Goal: Task Accomplishment & Management: Use online tool/utility

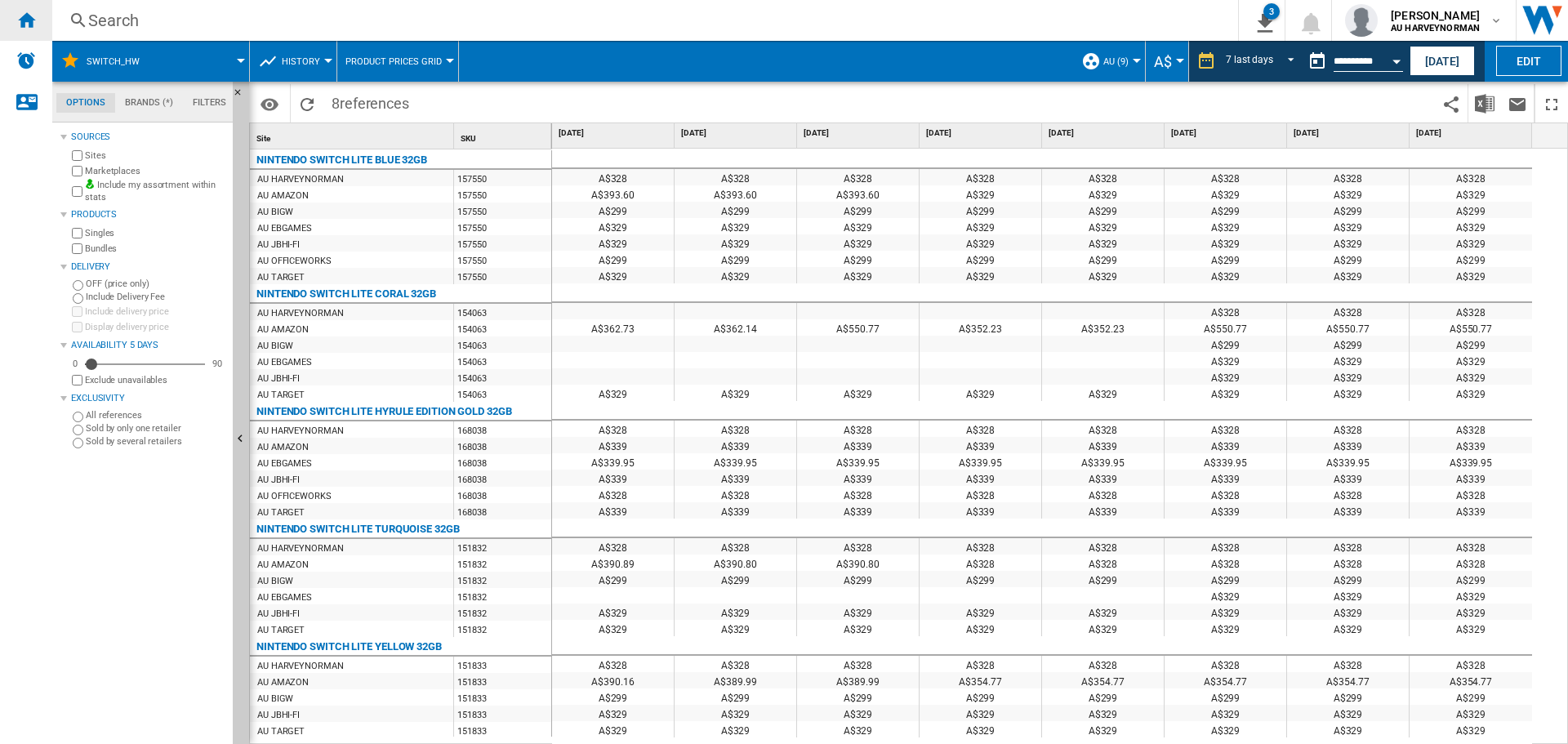
click at [40, 21] on div "Home" at bounding box center [26, 20] width 52 height 41
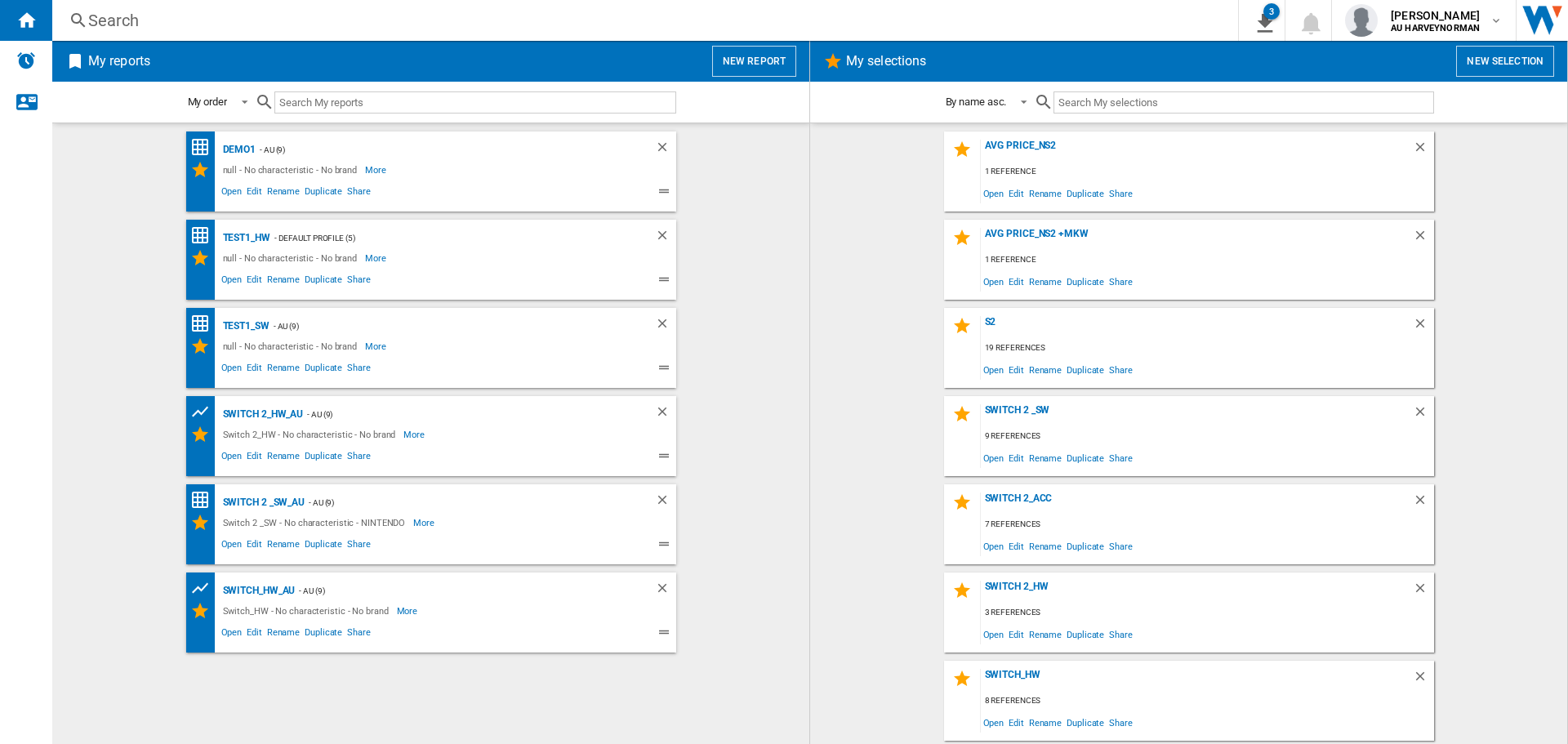
click at [1525, 56] on button "New selection" at bounding box center [1505, 61] width 98 height 31
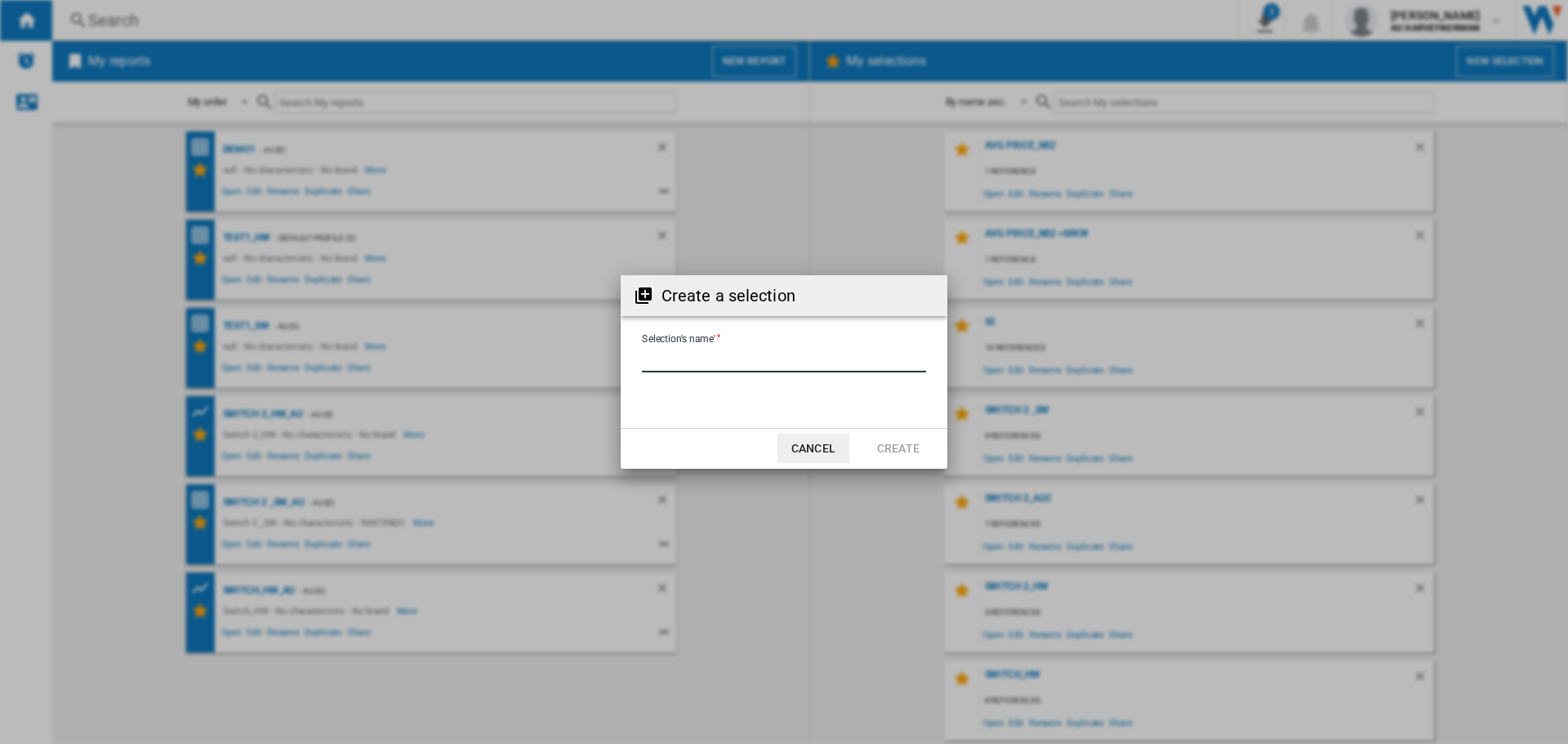
click at [765, 357] on input "Selection's name'" at bounding box center [784, 361] width 285 height 25
type input "**"
drag, startPoint x: 873, startPoint y: 450, endPoint x: 936, endPoint y: 458, distance: 63.5
click at [874, 452] on button "Create" at bounding box center [898, 448] width 72 height 29
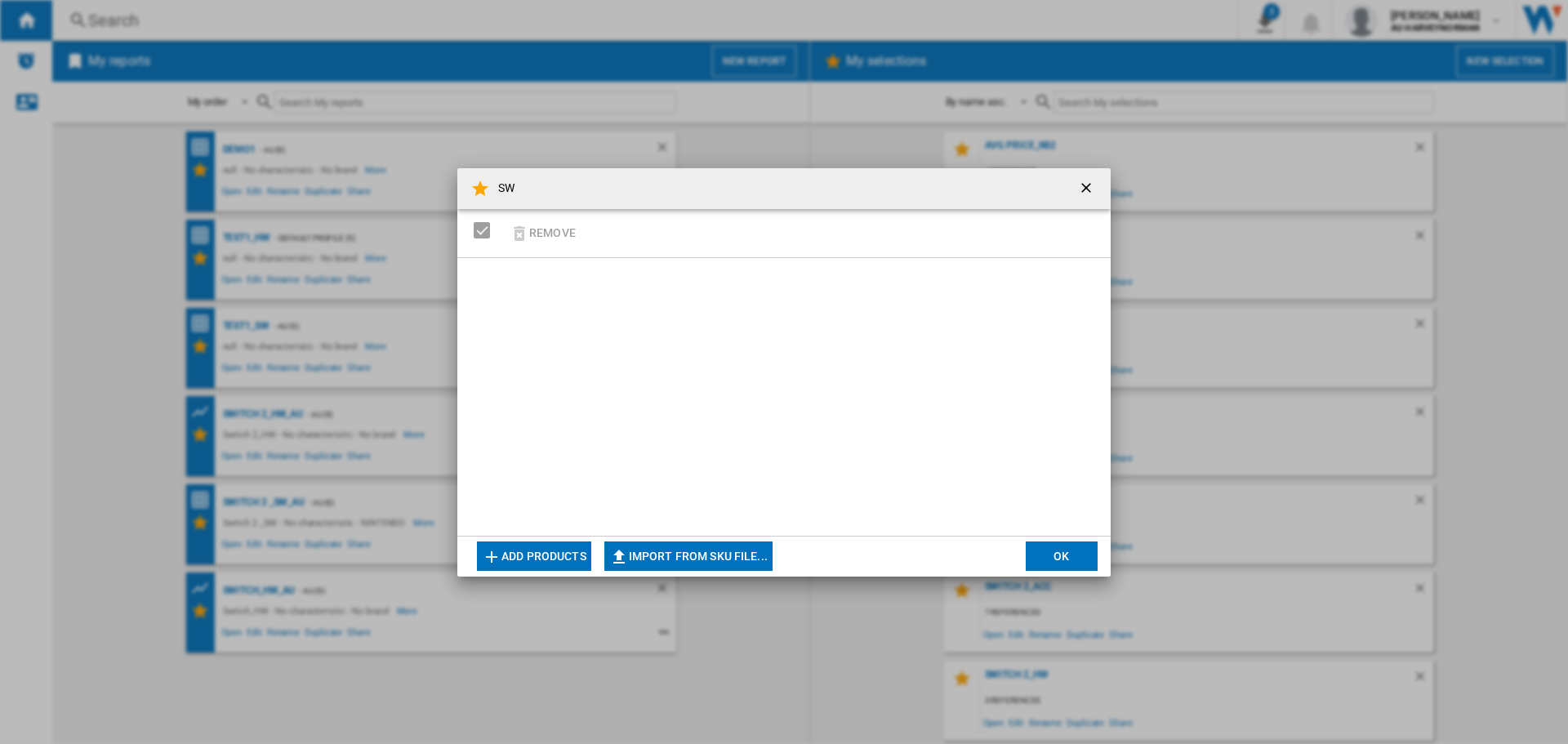
click at [564, 550] on button "Add products" at bounding box center [534, 556] width 114 height 29
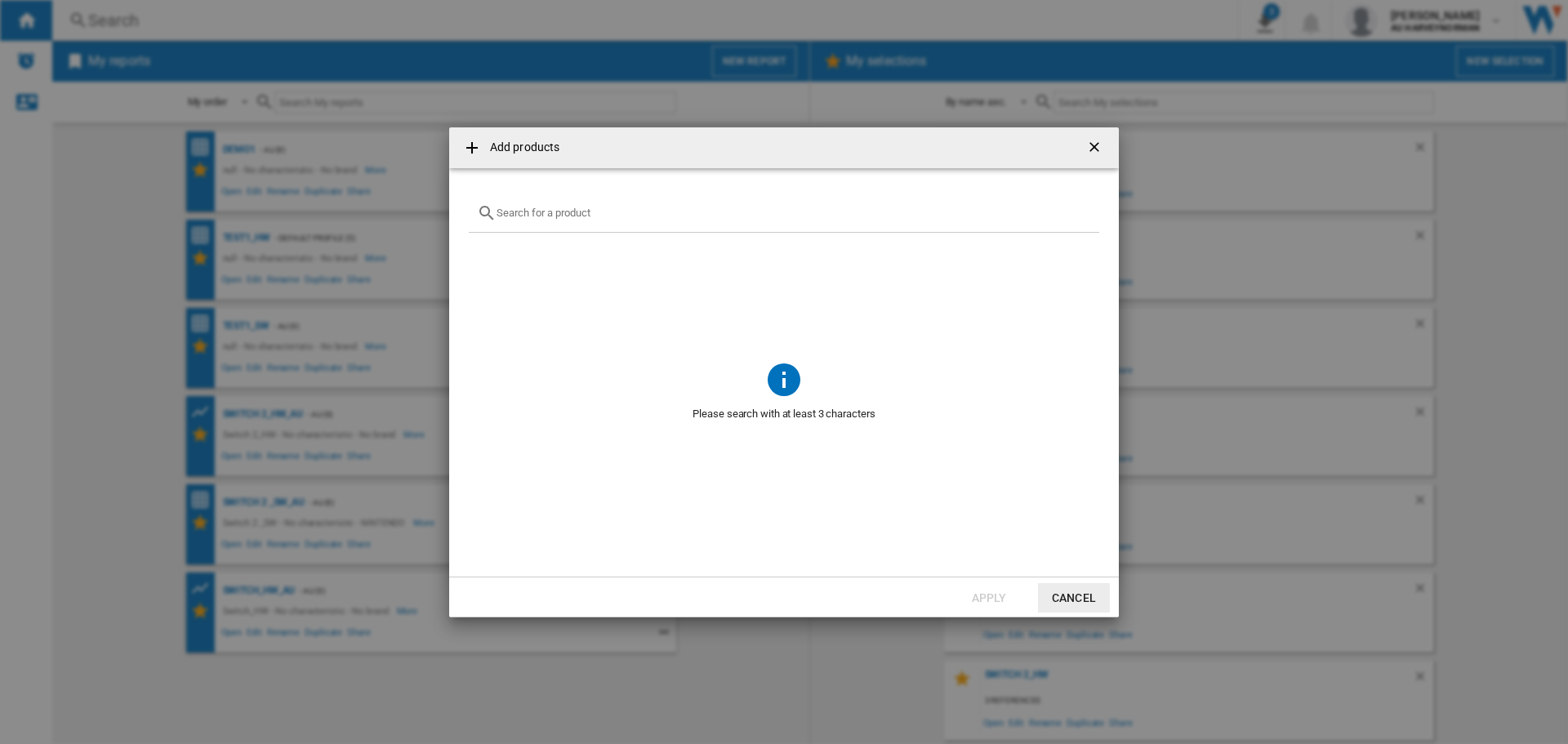
click at [522, 213] on input "Add products ..." at bounding box center [794, 213] width 595 height 12
paste input "NINTENDO THE LEGEND OF ZELDA BREATH OF THE WILD NINTENDO SWITCH 2"
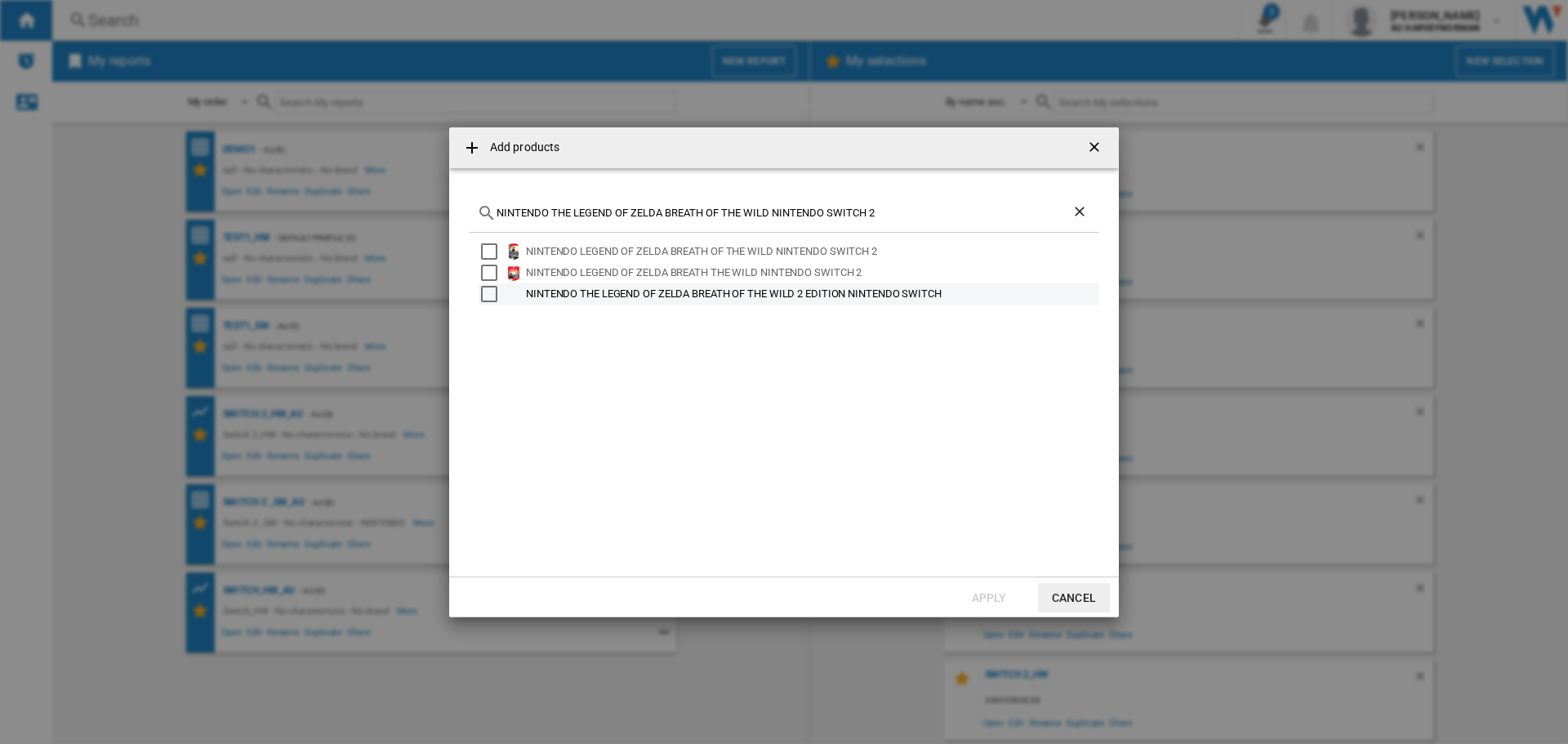
type input "NINTENDO THE LEGEND OF ZELDA BREATH OF THE WILD NINTENDO SWITCH 2"
click at [483, 298] on div "Select" at bounding box center [489, 293] width 16 height 16
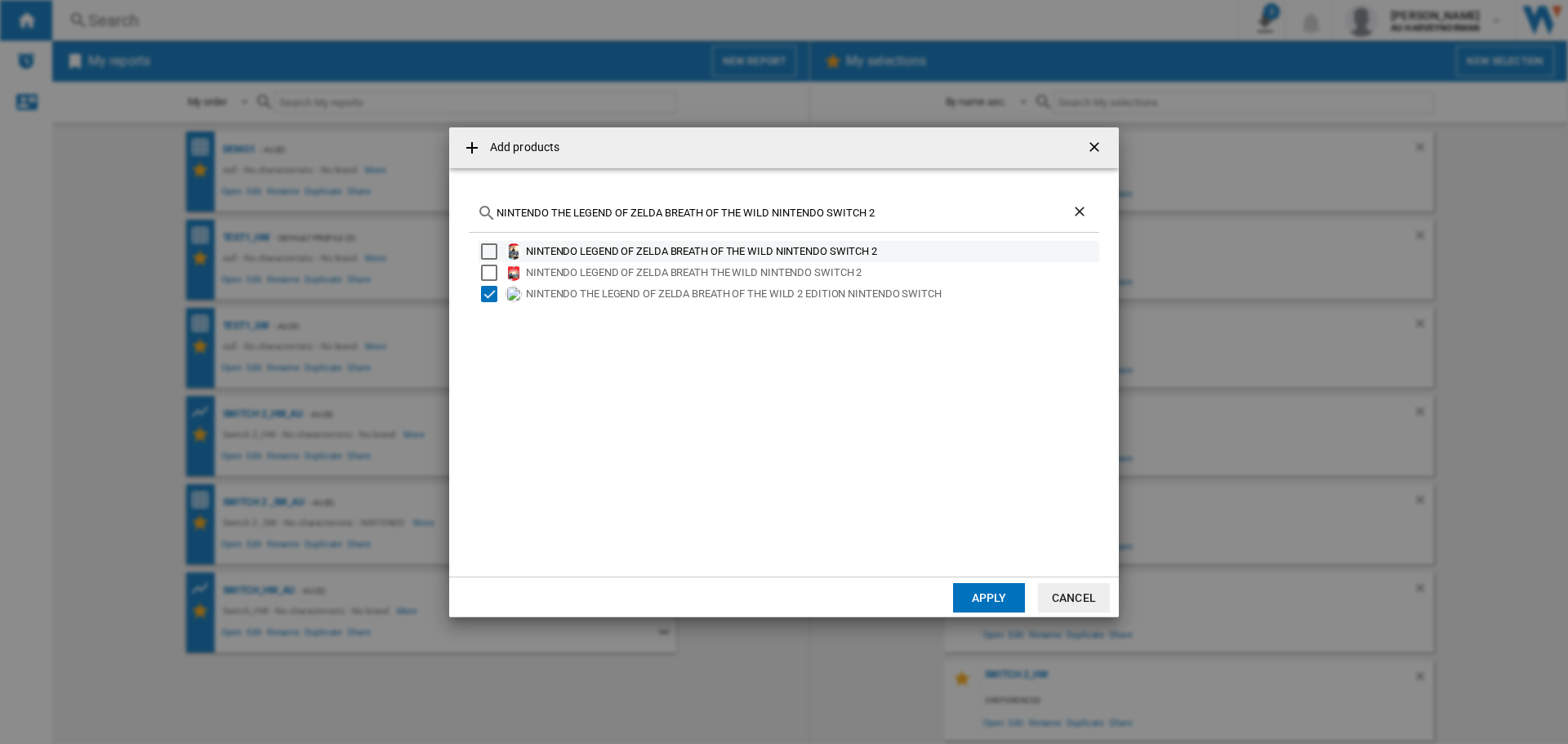
click at [495, 253] on div "Select" at bounding box center [489, 251] width 16 height 16
click at [987, 592] on button "Apply" at bounding box center [988, 597] width 72 height 29
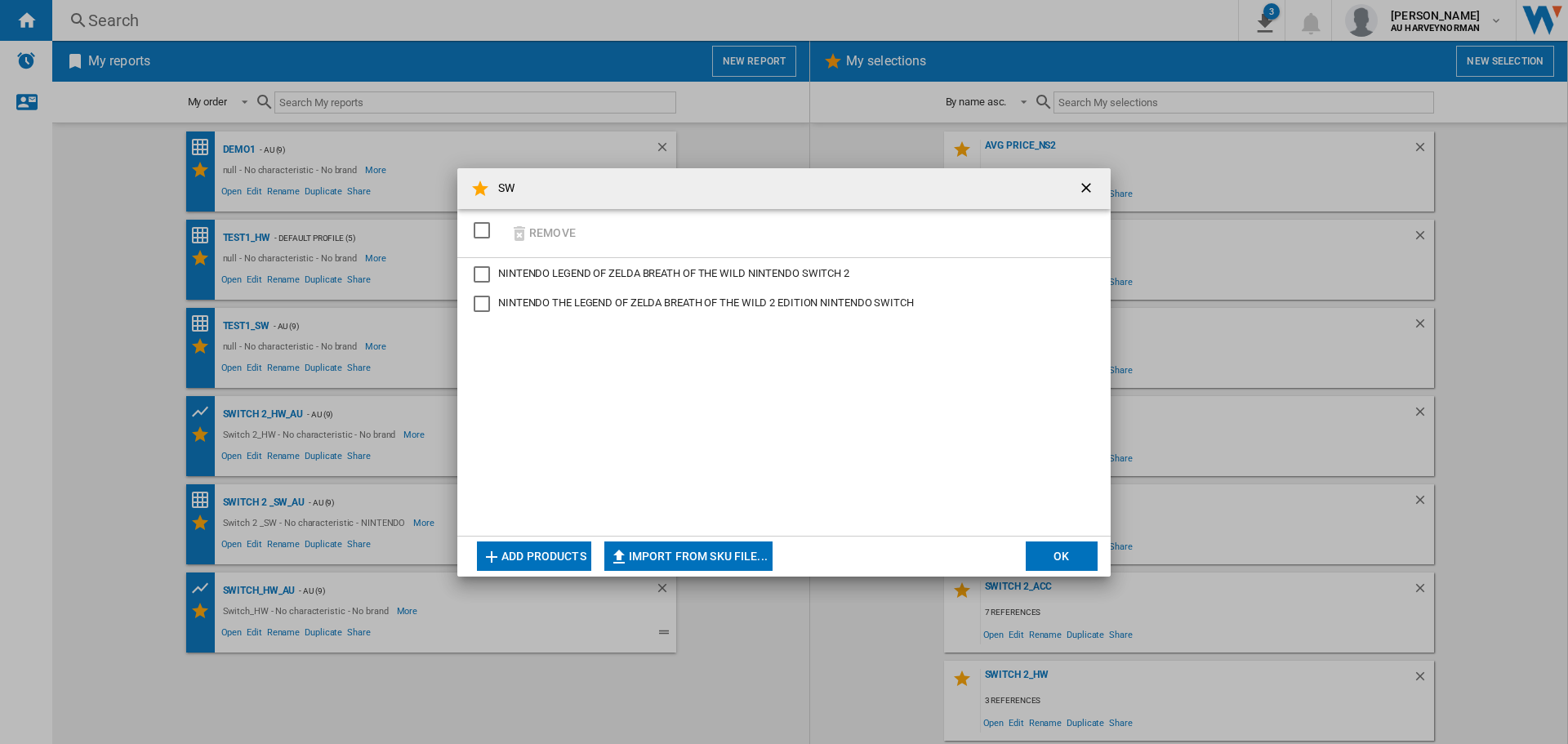
click at [490, 278] on div "NINTENDO LEGEND OF ZELDA BREATH OF THE WILD NINTENDO SWITCH 2" at bounding box center [482, 274] width 16 height 16
click at [542, 232] on button "Remove" at bounding box center [543, 232] width 76 height 38
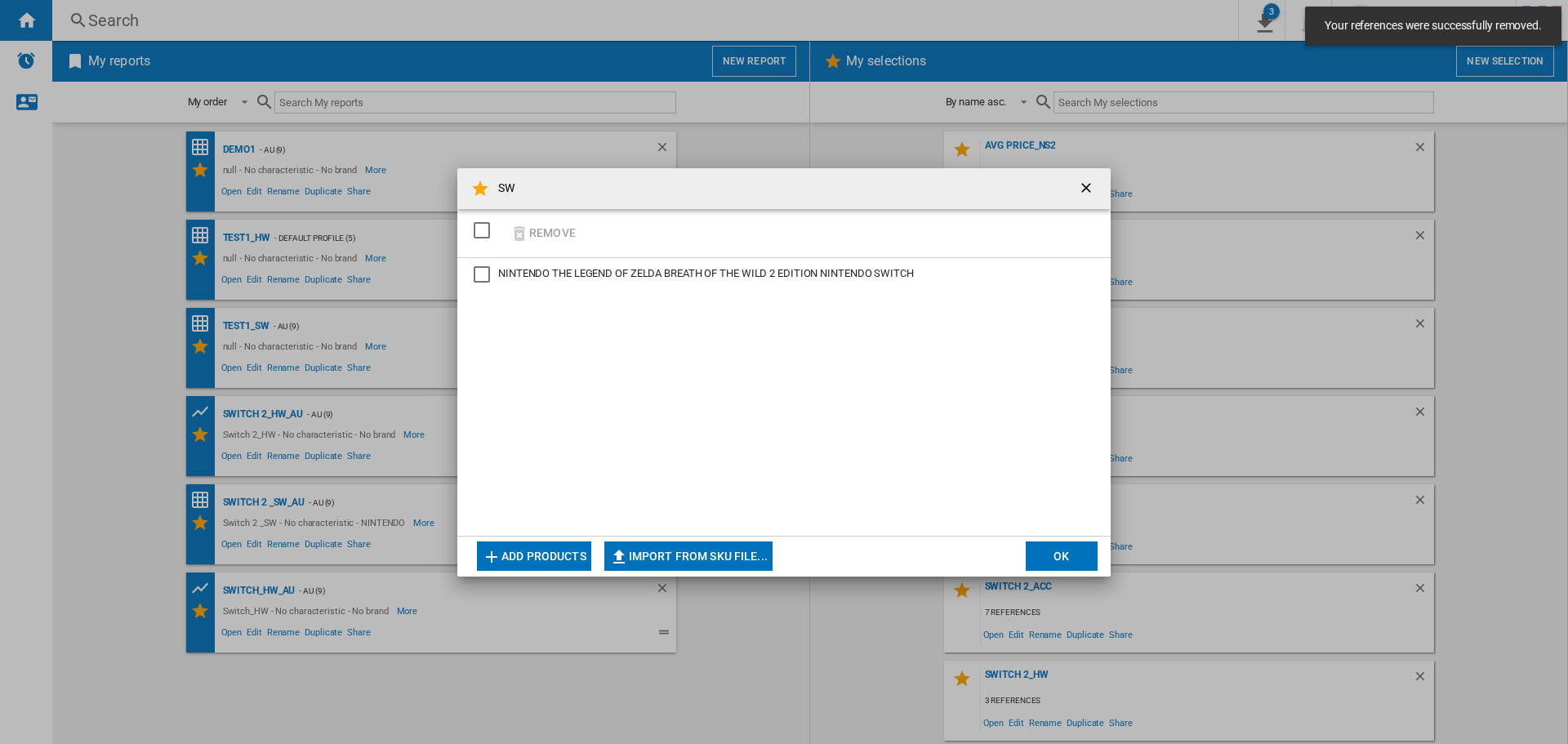
click at [1059, 562] on button "OK" at bounding box center [1062, 556] width 72 height 29
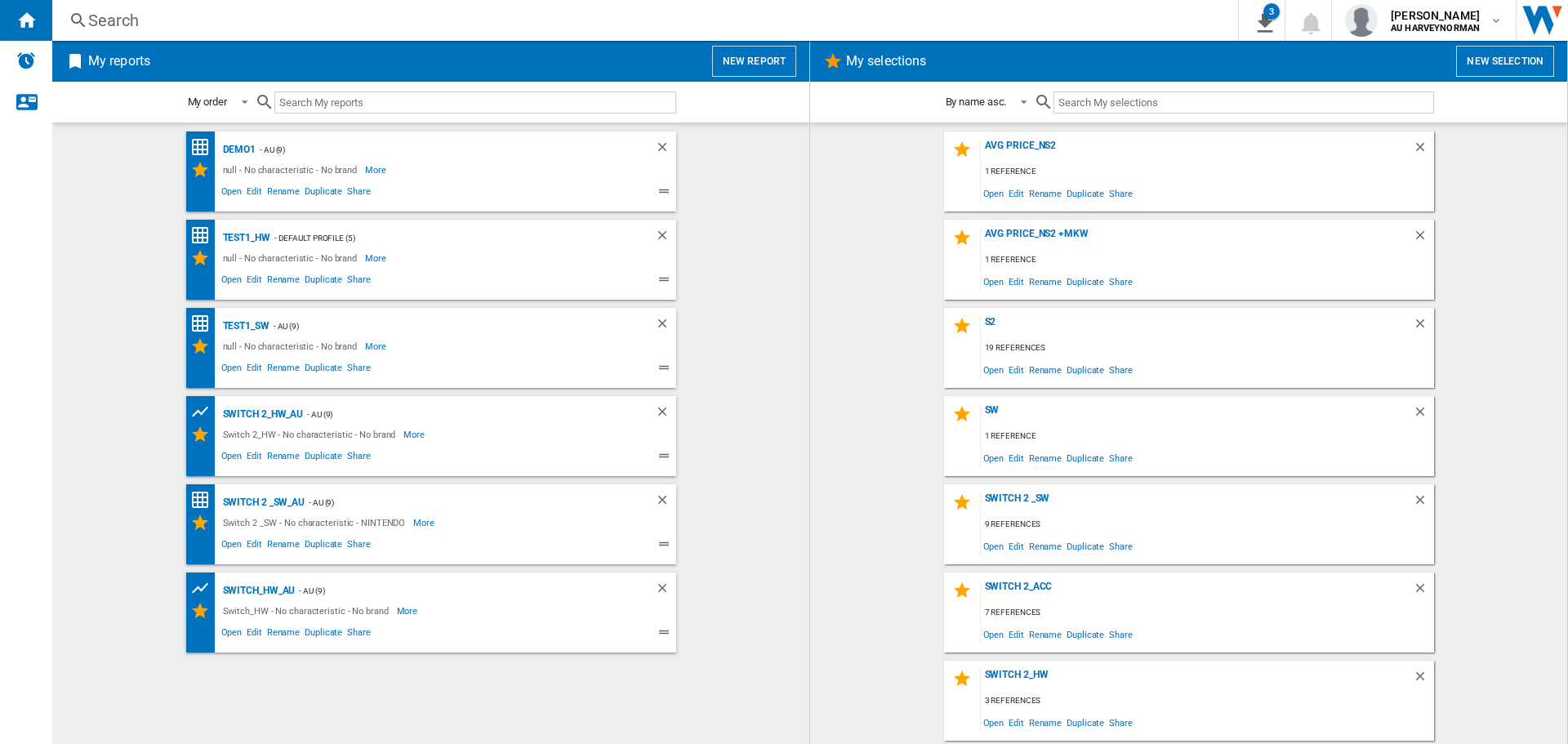
click at [742, 70] on button "New report" at bounding box center [754, 61] width 84 height 31
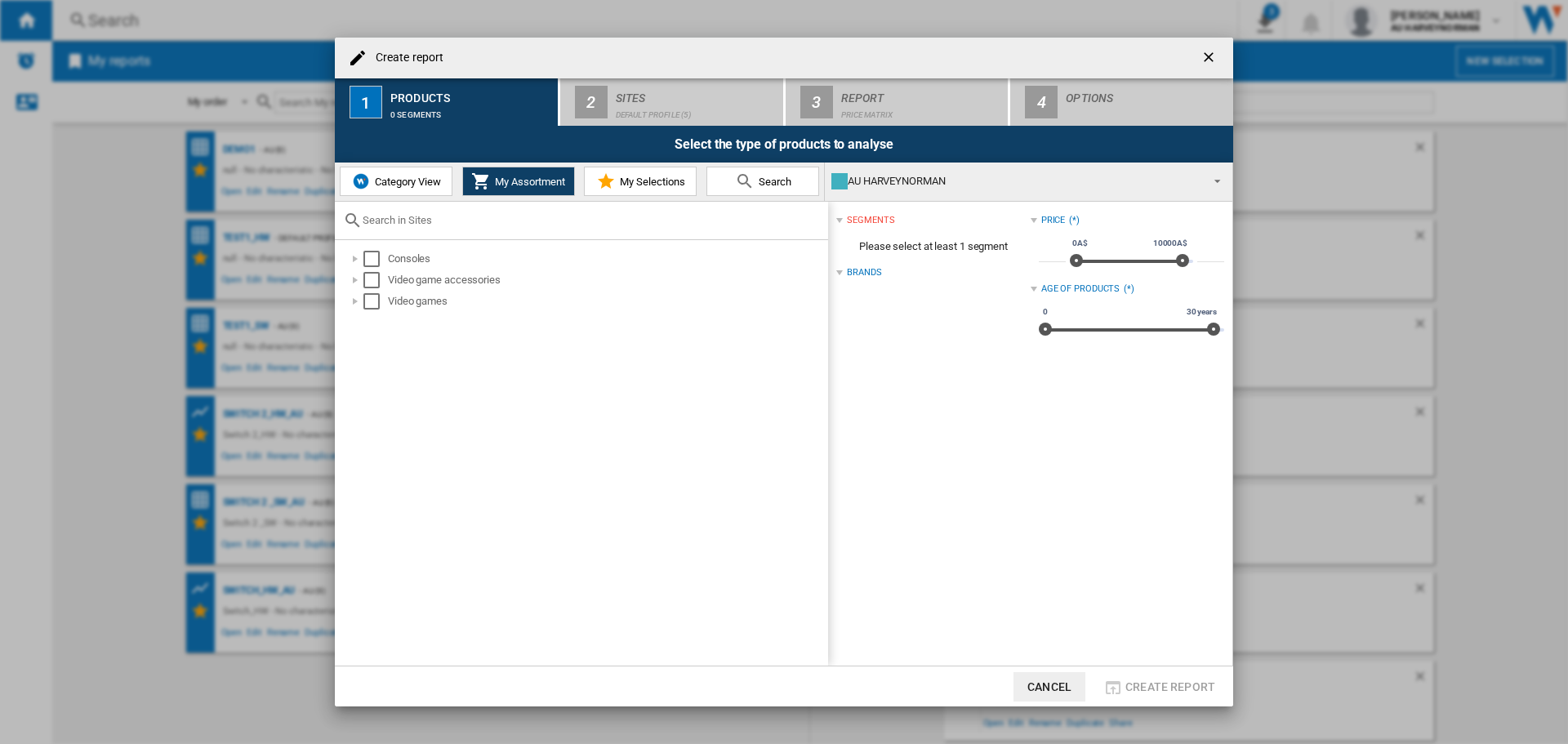
click at [614, 179] on md-icon "Create report ..." at bounding box center [606, 181] width 19 height 19
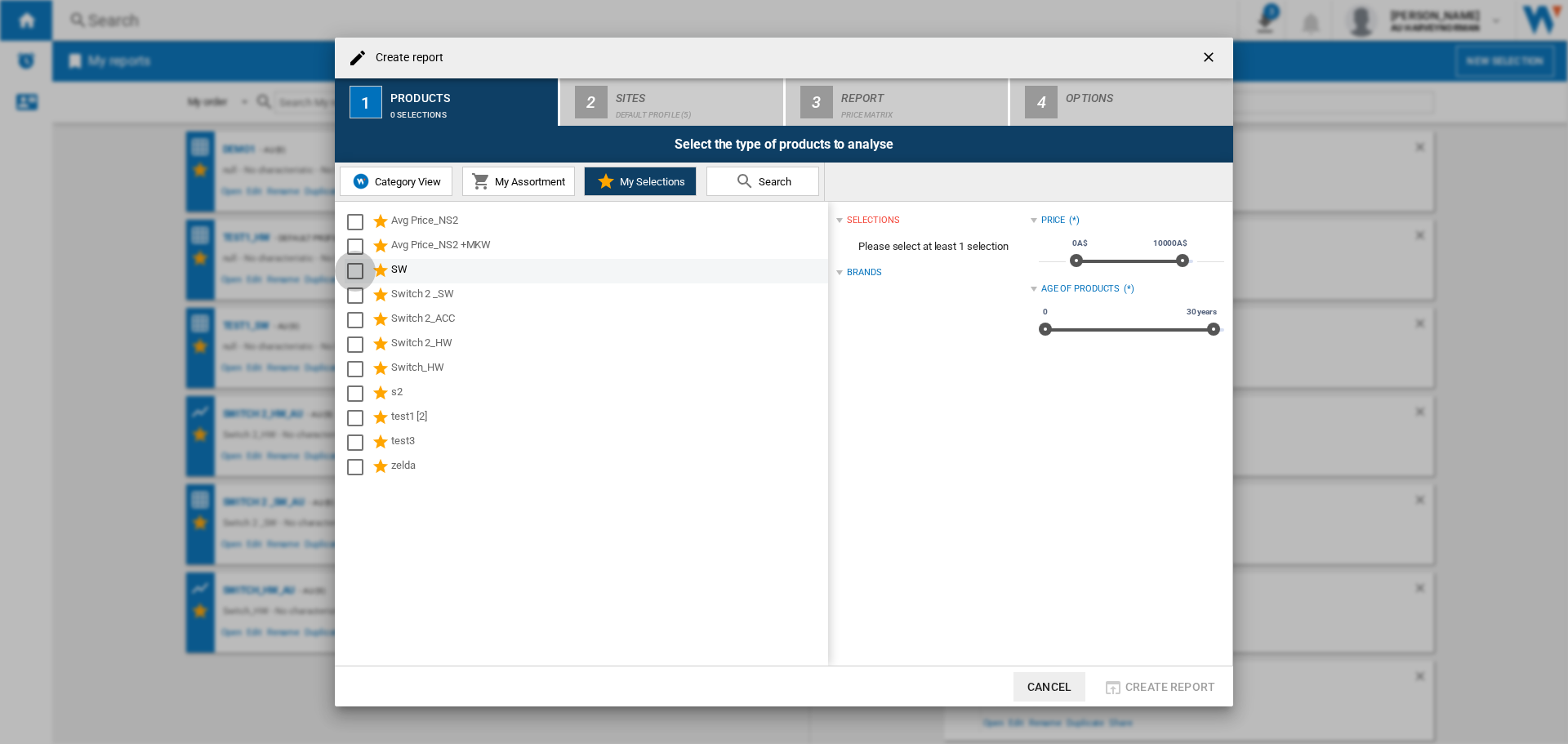
click at [354, 265] on div "Select" at bounding box center [355, 271] width 16 height 16
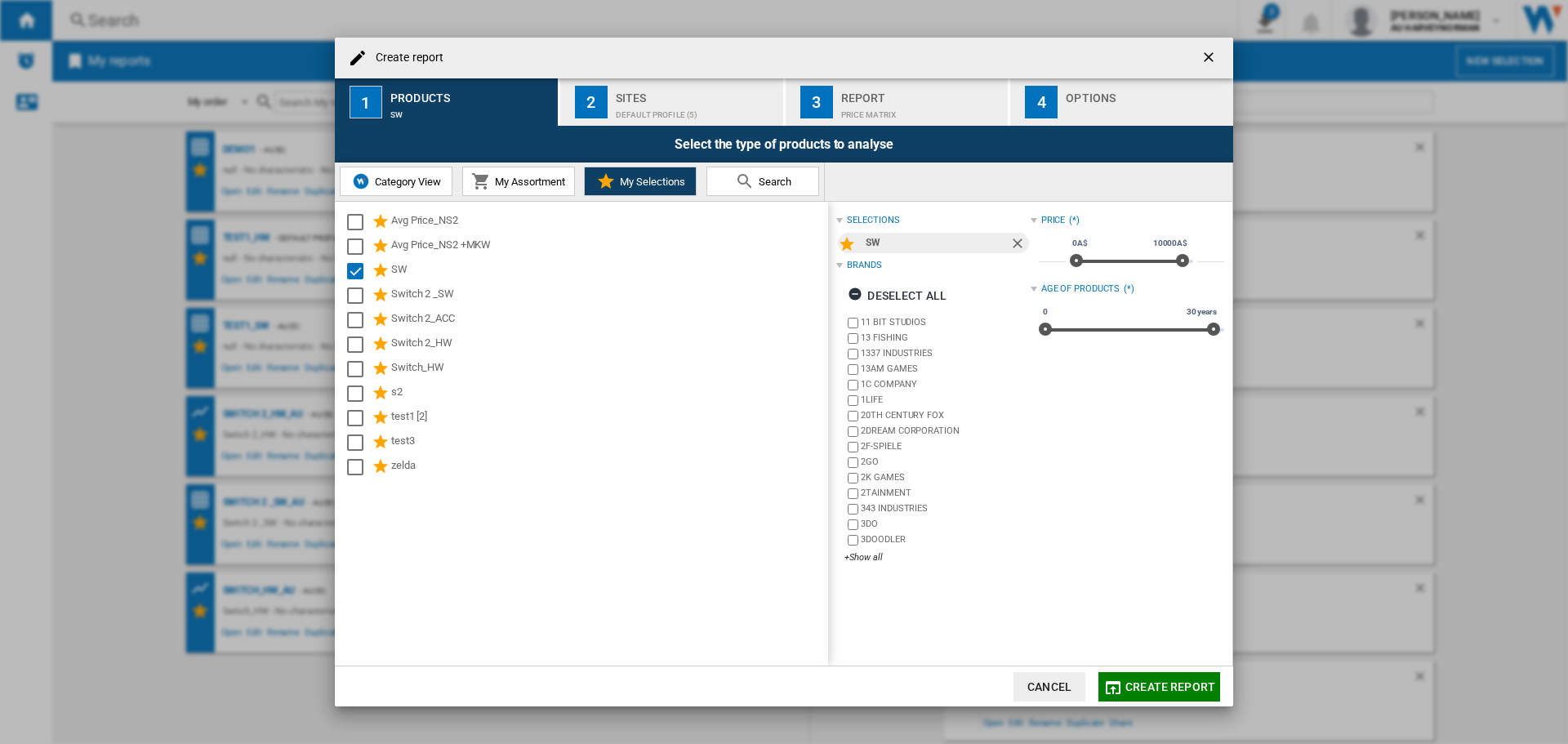
click at [651, 113] on div "Default profile (5)" at bounding box center [696, 110] width 161 height 17
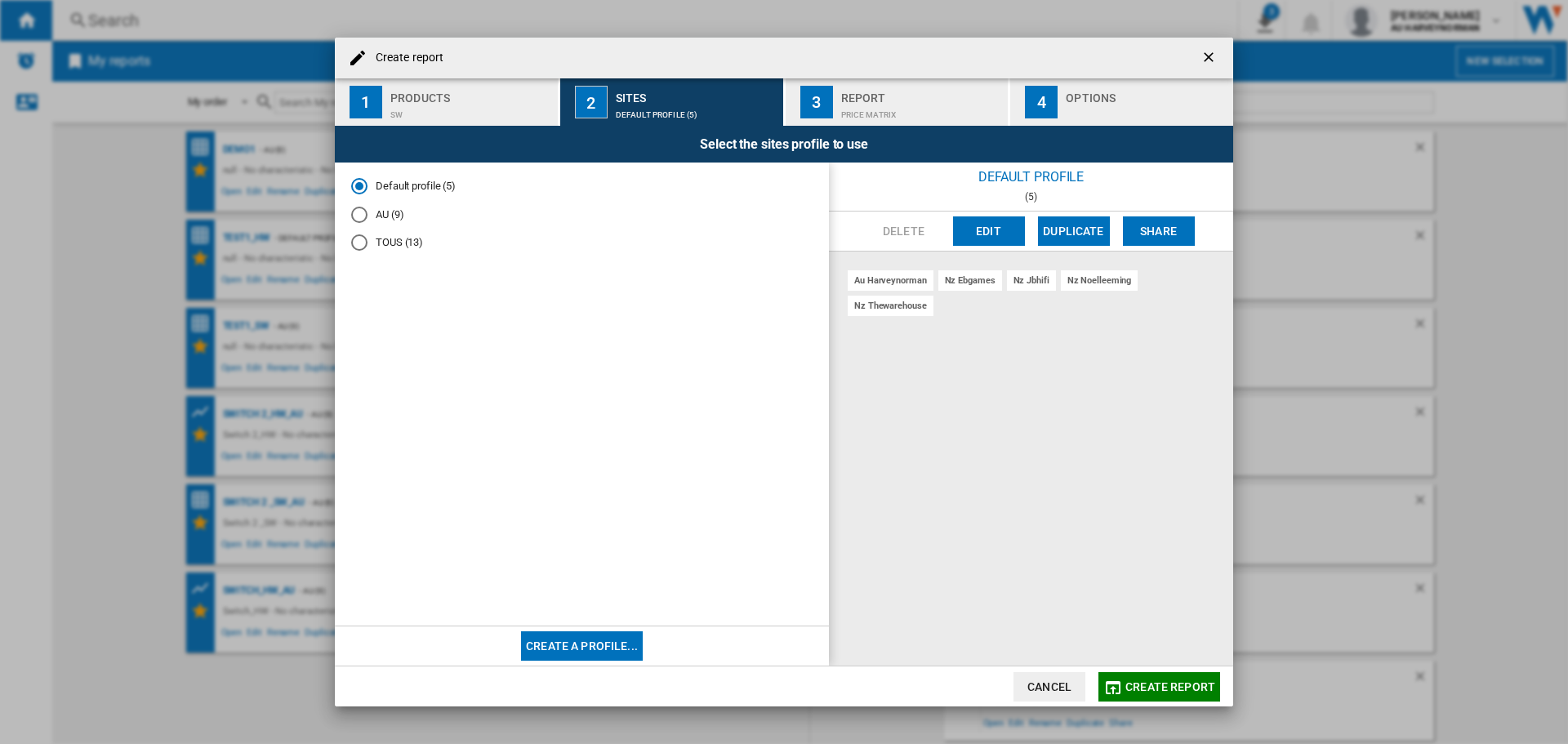
click at [390, 212] on md-radio-button "AU (9)" at bounding box center [582, 215] width 461 height 16
click at [1156, 687] on span "Create report" at bounding box center [1170, 687] width 90 height 13
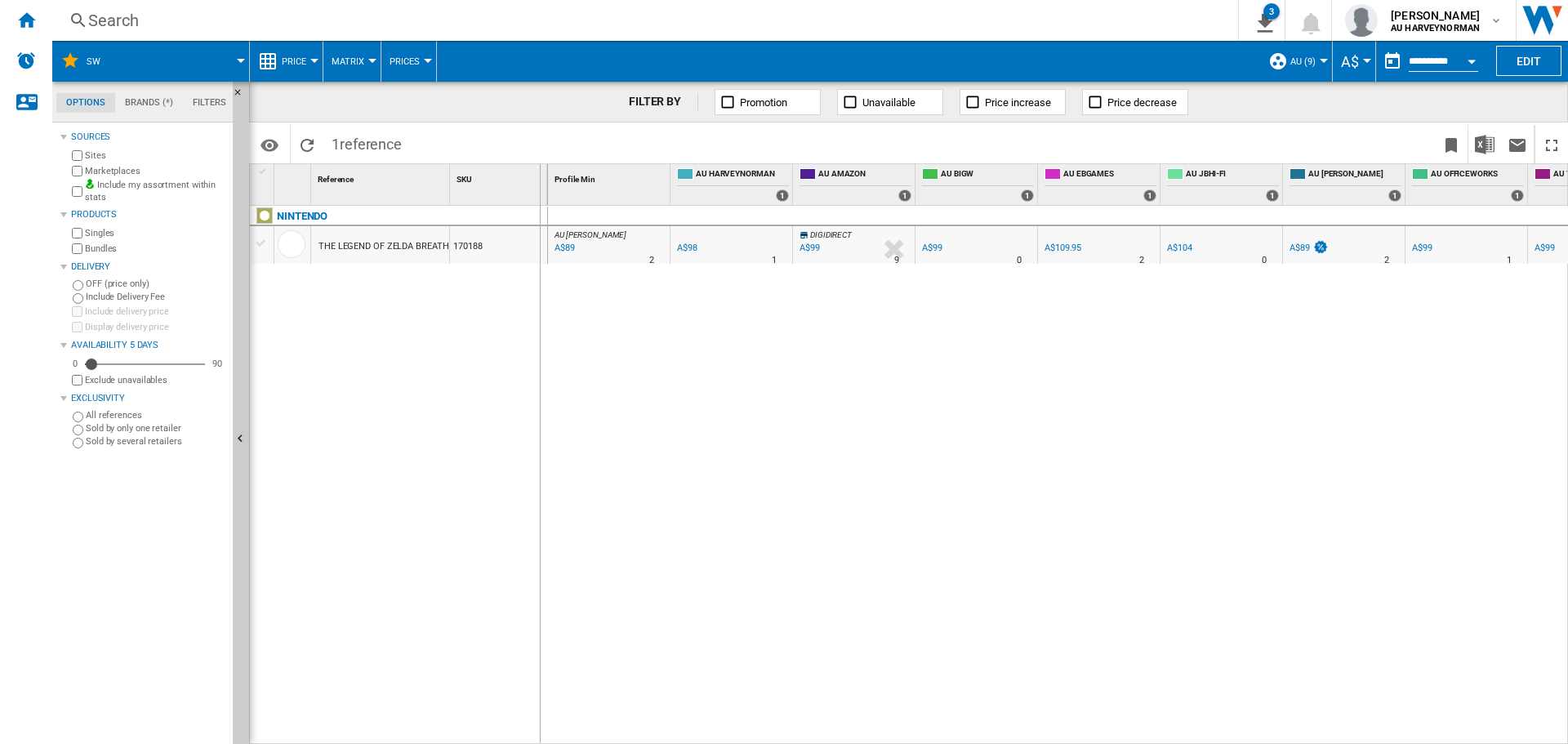
drag, startPoint x: 447, startPoint y: 183, endPoint x: 567, endPoint y: 186, distance: 120.0
click at [567, 186] on div "1 Reference 1 SKU 1 NINTENDO THE LEGEND OF ZELDA BREATH OF THE WILD 2 EDITION N…" at bounding box center [909, 453] width 1317 height 579
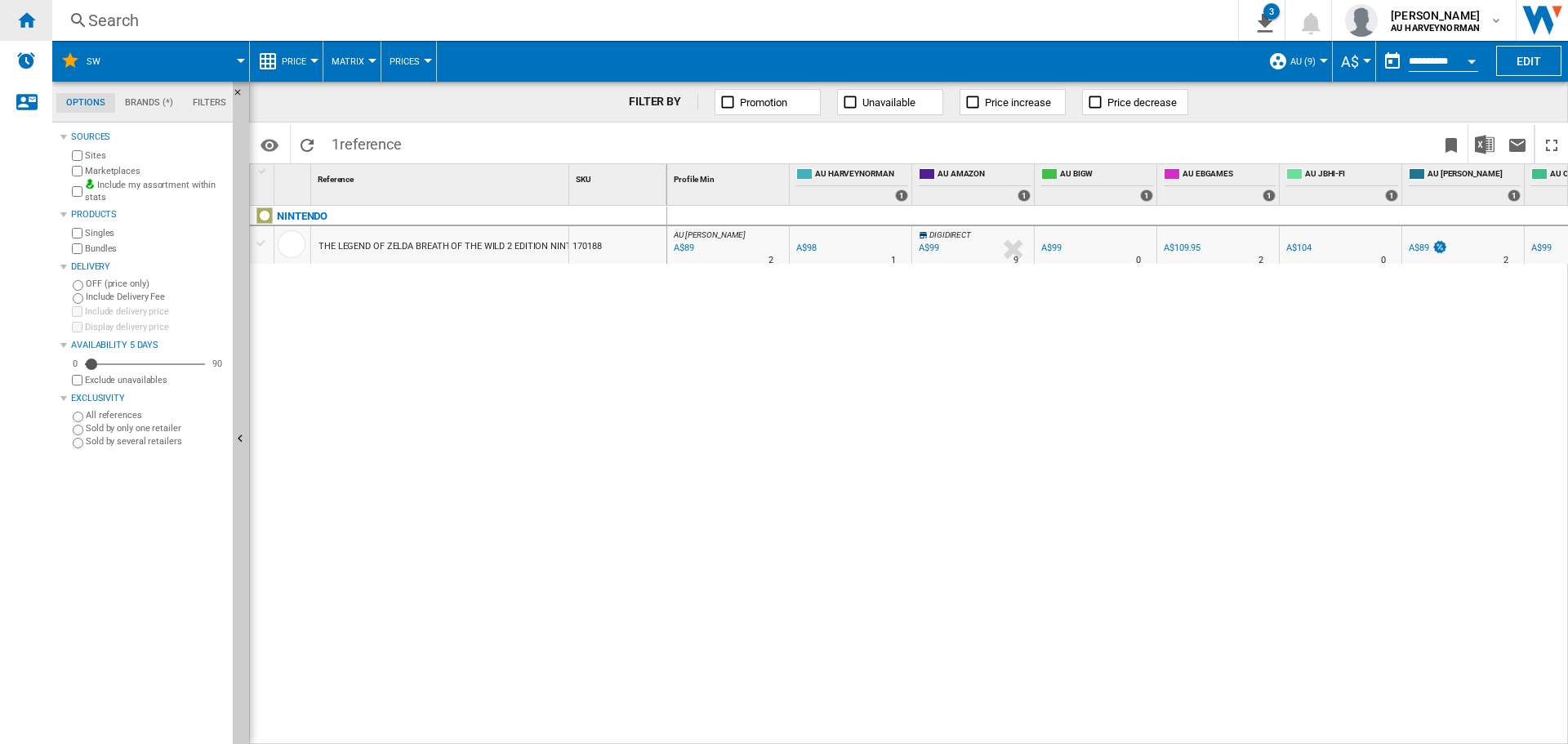
click at [19, 16] on ng-md-icon "Home" at bounding box center [26, 19] width 19 height 19
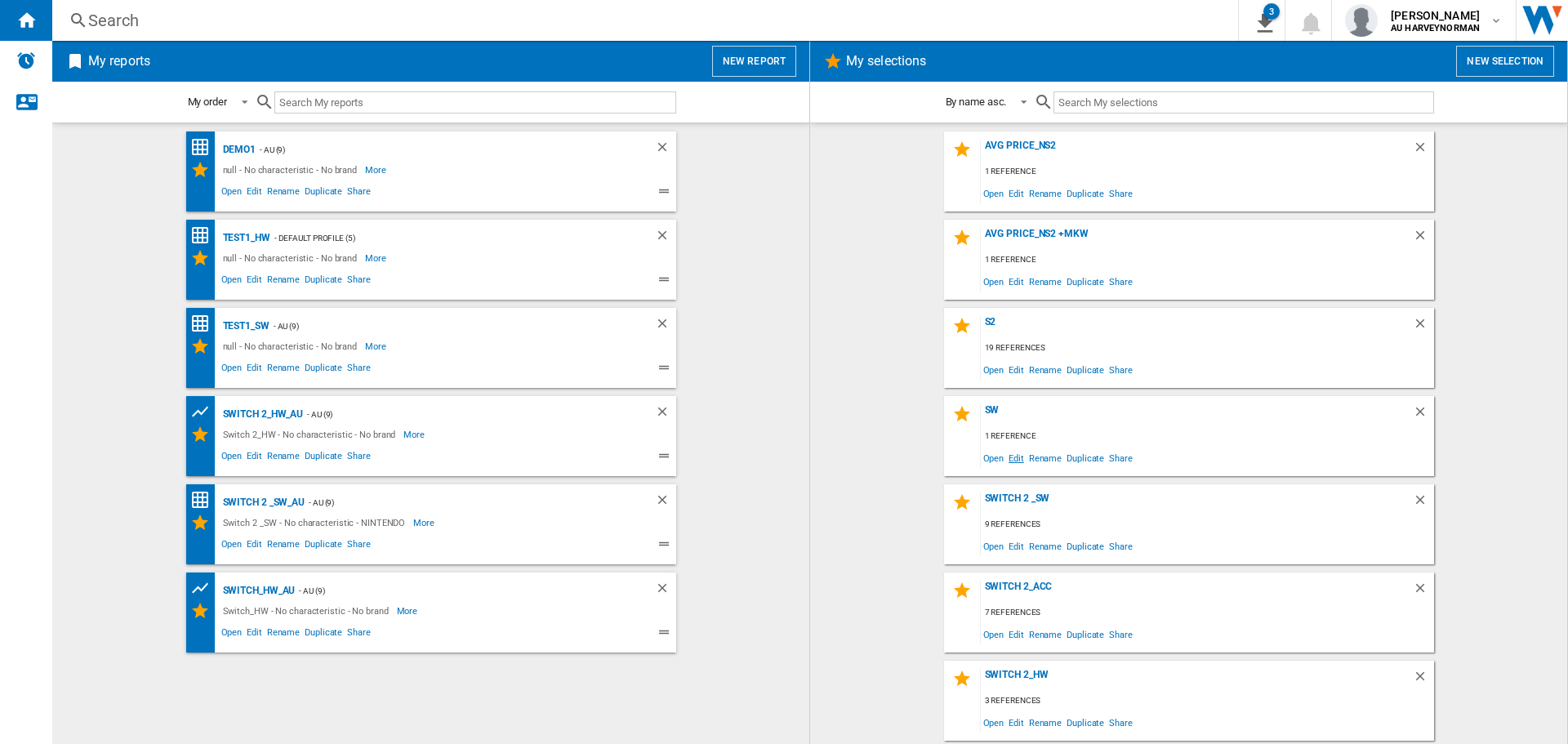
click at [1009, 457] on span "Edit" at bounding box center [1016, 457] width 20 height 22
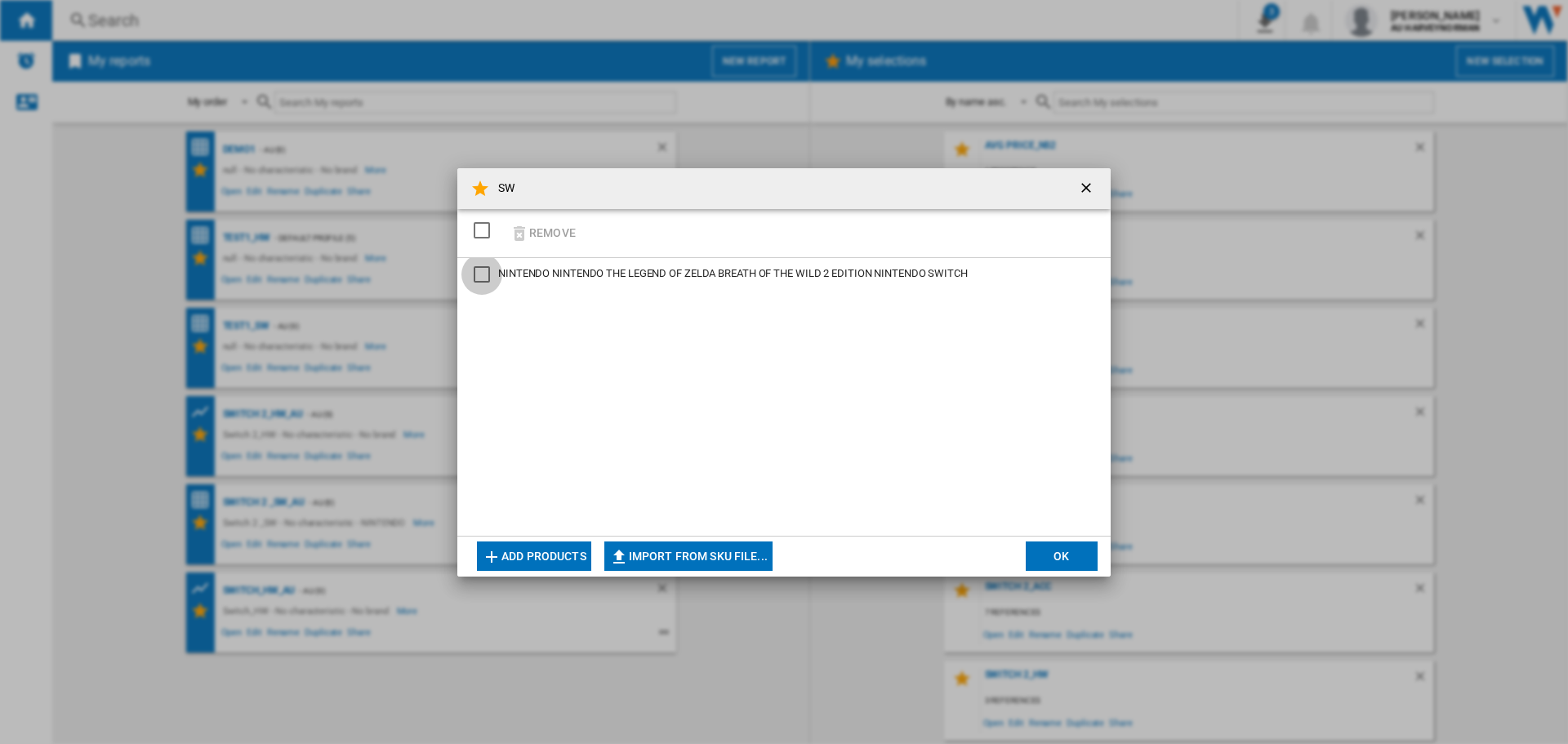
click at [488, 275] on div "NINTENDO THE LEGEND OF ZELDA BREATH OF THE WILD 2 EDITION NINTENDO SWITCH" at bounding box center [482, 274] width 16 height 16
click at [520, 233] on ng-md-icon "SW Remove ..." at bounding box center [520, 233] width 19 height 19
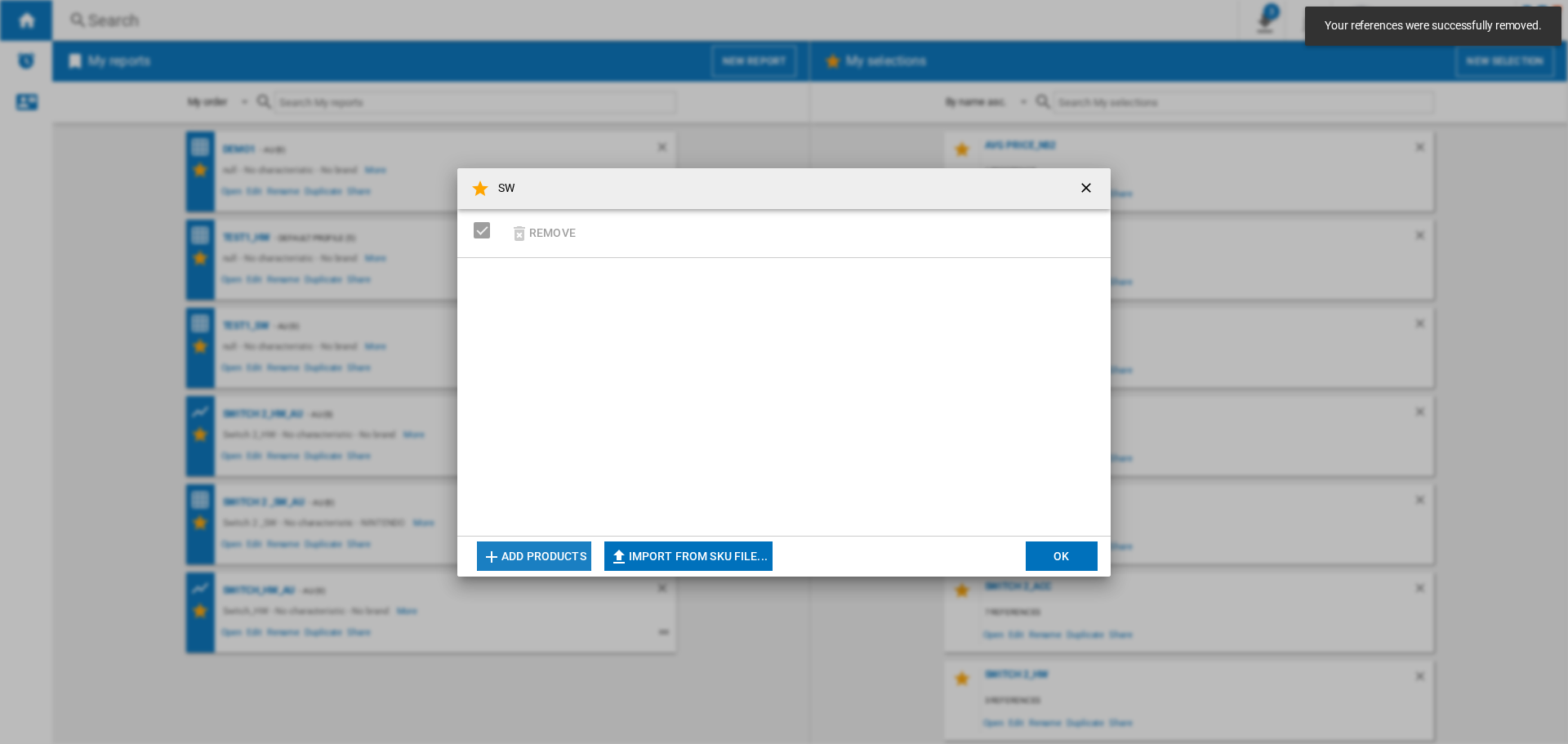
click at [552, 562] on button "Add products" at bounding box center [534, 556] width 114 height 29
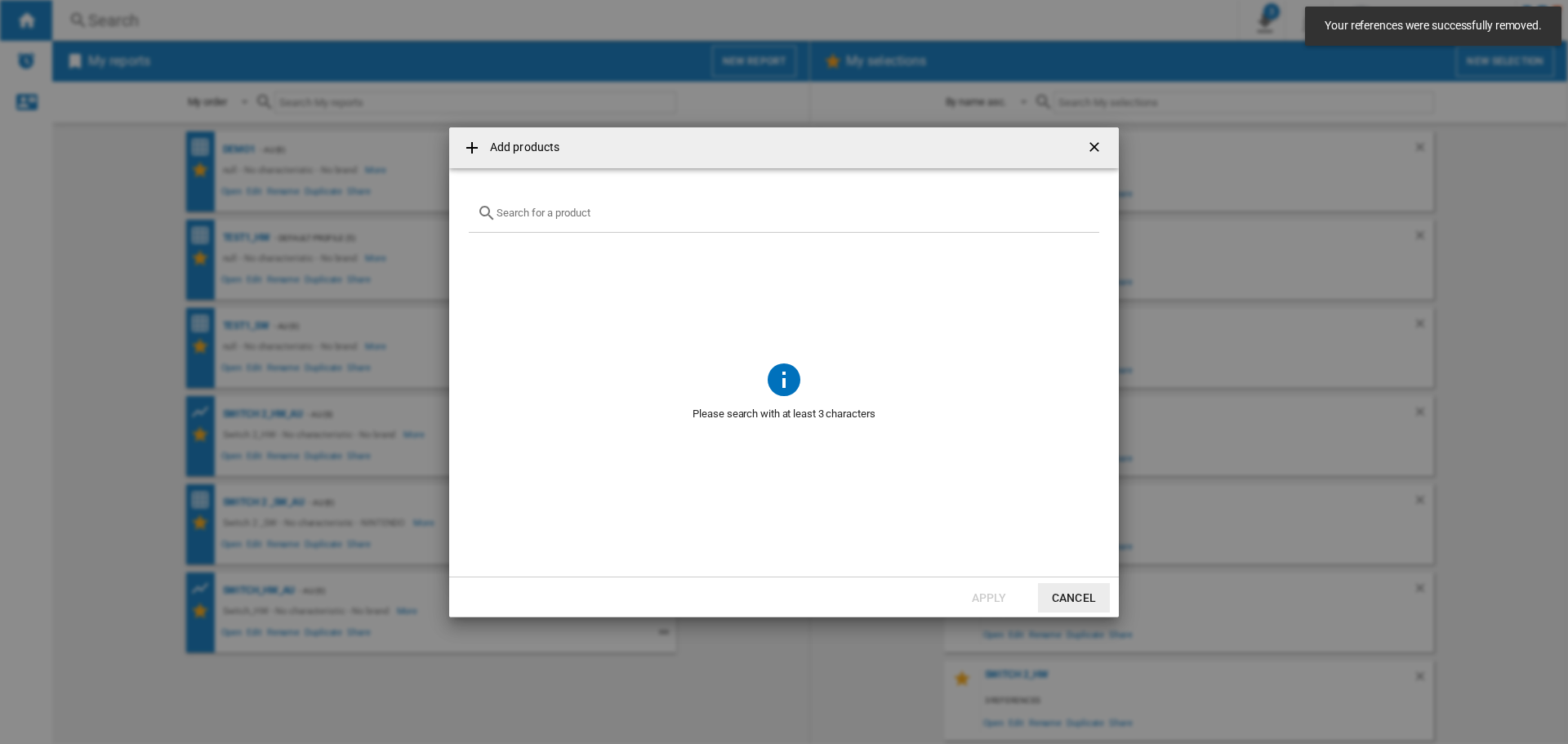
click at [527, 209] on input "Add products ..." at bounding box center [794, 213] width 595 height 12
paste input "NINTENDO THE LEGEND OF ZELDA BREATH OF THE WILD NINTENDO SWITCH 2"
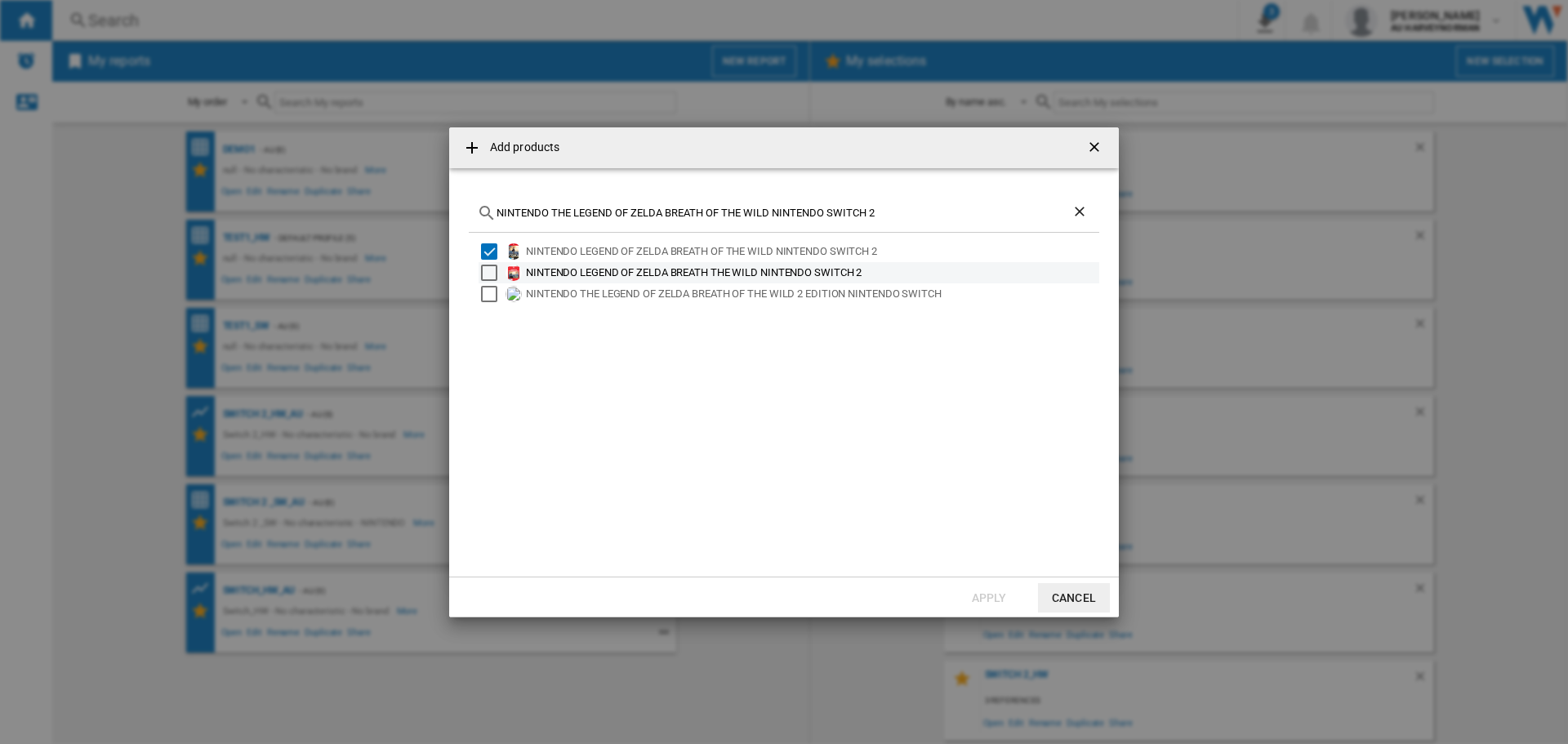
type input "NINTENDO THE LEGEND OF ZELDA BREATH OF THE WILD NINTENDO SWITCH 2"
click at [494, 272] on div "Select" at bounding box center [489, 272] width 16 height 16
click at [495, 267] on div "Select" at bounding box center [489, 272] width 16 height 16
click at [492, 250] on div "Select" at bounding box center [489, 251] width 16 height 16
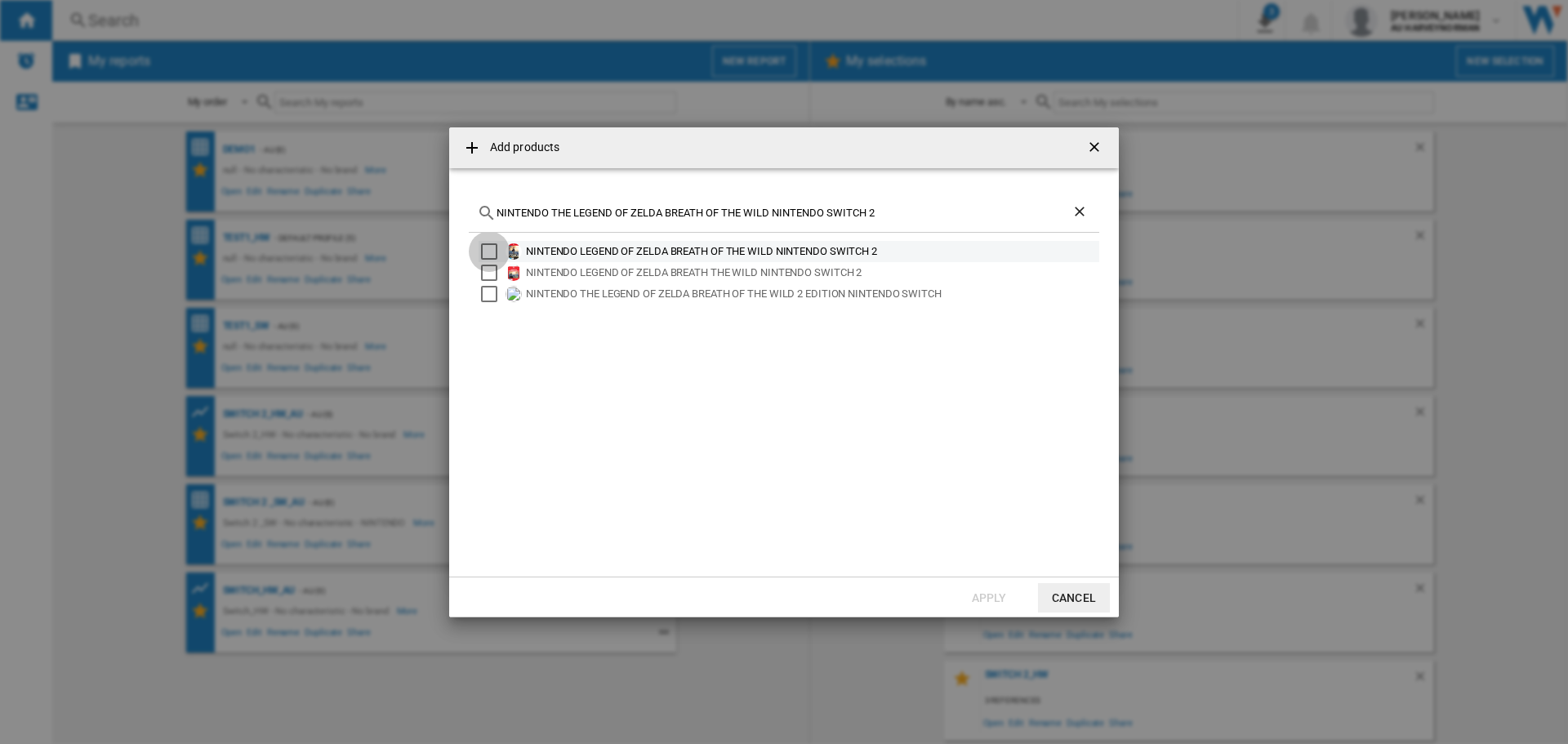
click at [489, 251] on div "Select" at bounding box center [489, 251] width 16 height 16
click at [978, 596] on button "Apply" at bounding box center [988, 597] width 72 height 29
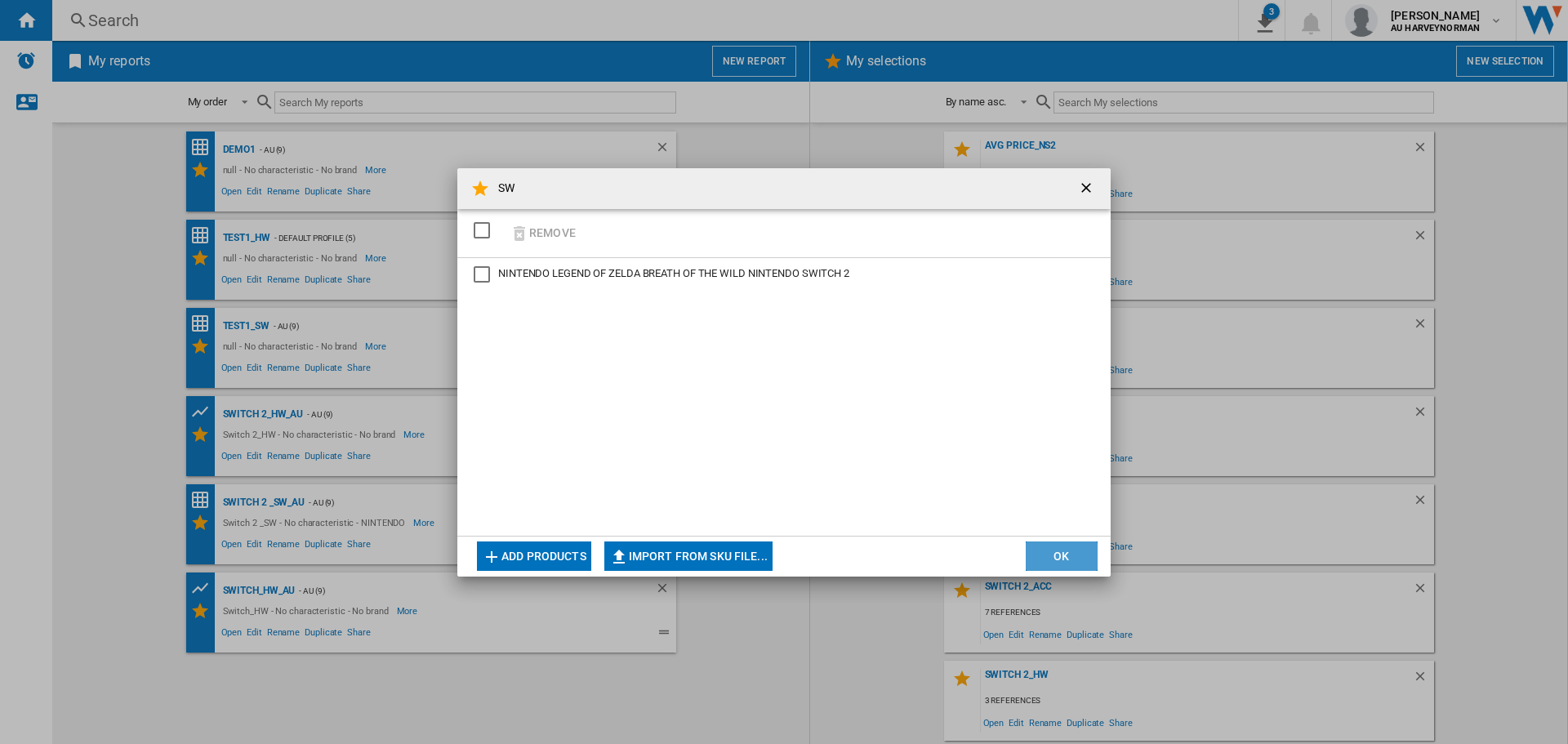
click at [1054, 561] on button "OK" at bounding box center [1062, 556] width 72 height 29
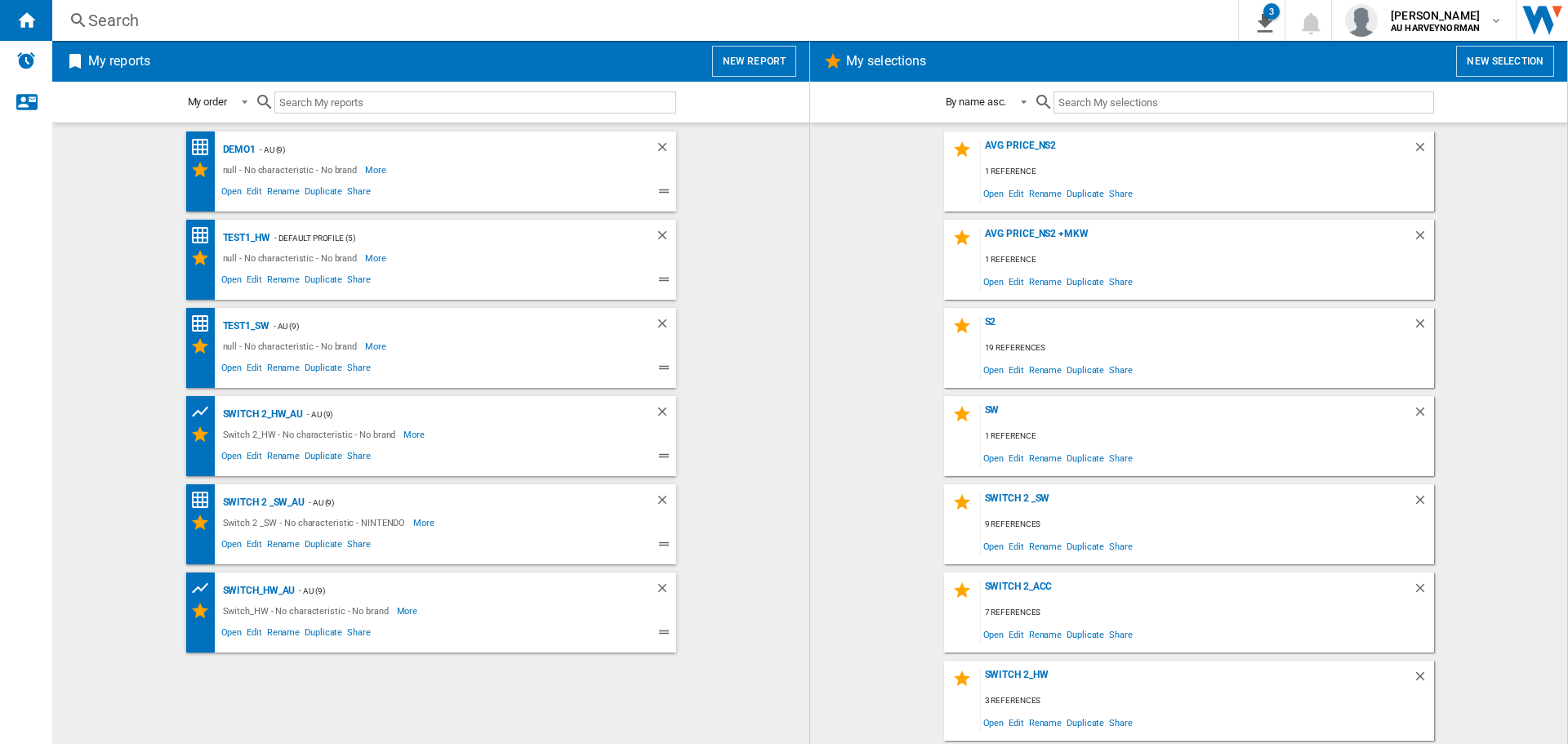
click at [746, 59] on button "New report" at bounding box center [754, 61] width 84 height 31
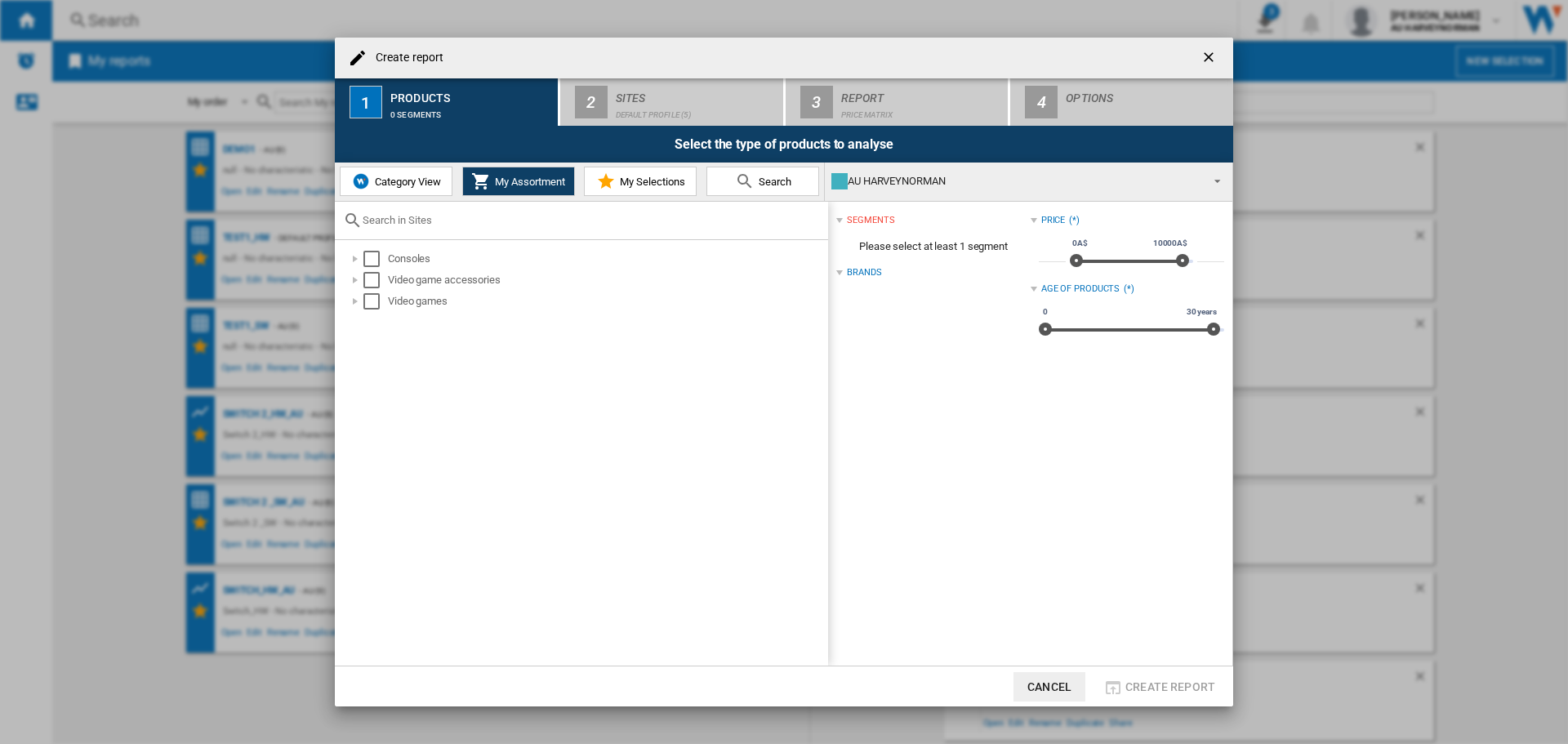
drag, startPoint x: 594, startPoint y: 178, endPoint x: 585, endPoint y: 179, distance: 9.1
click at [595, 178] on button "My Selections" at bounding box center [641, 181] width 113 height 29
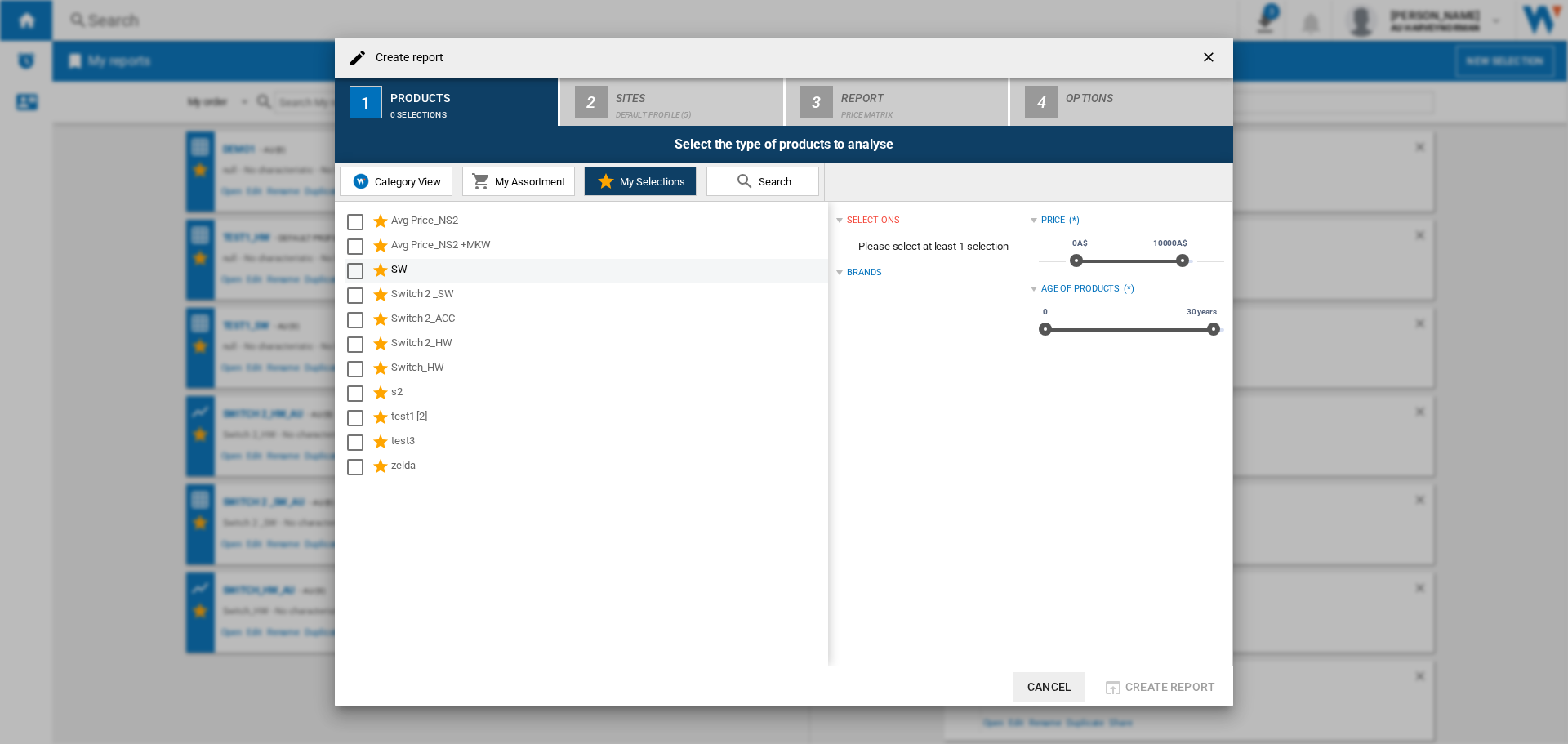
click at [394, 266] on div "SW" at bounding box center [609, 271] width 435 height 19
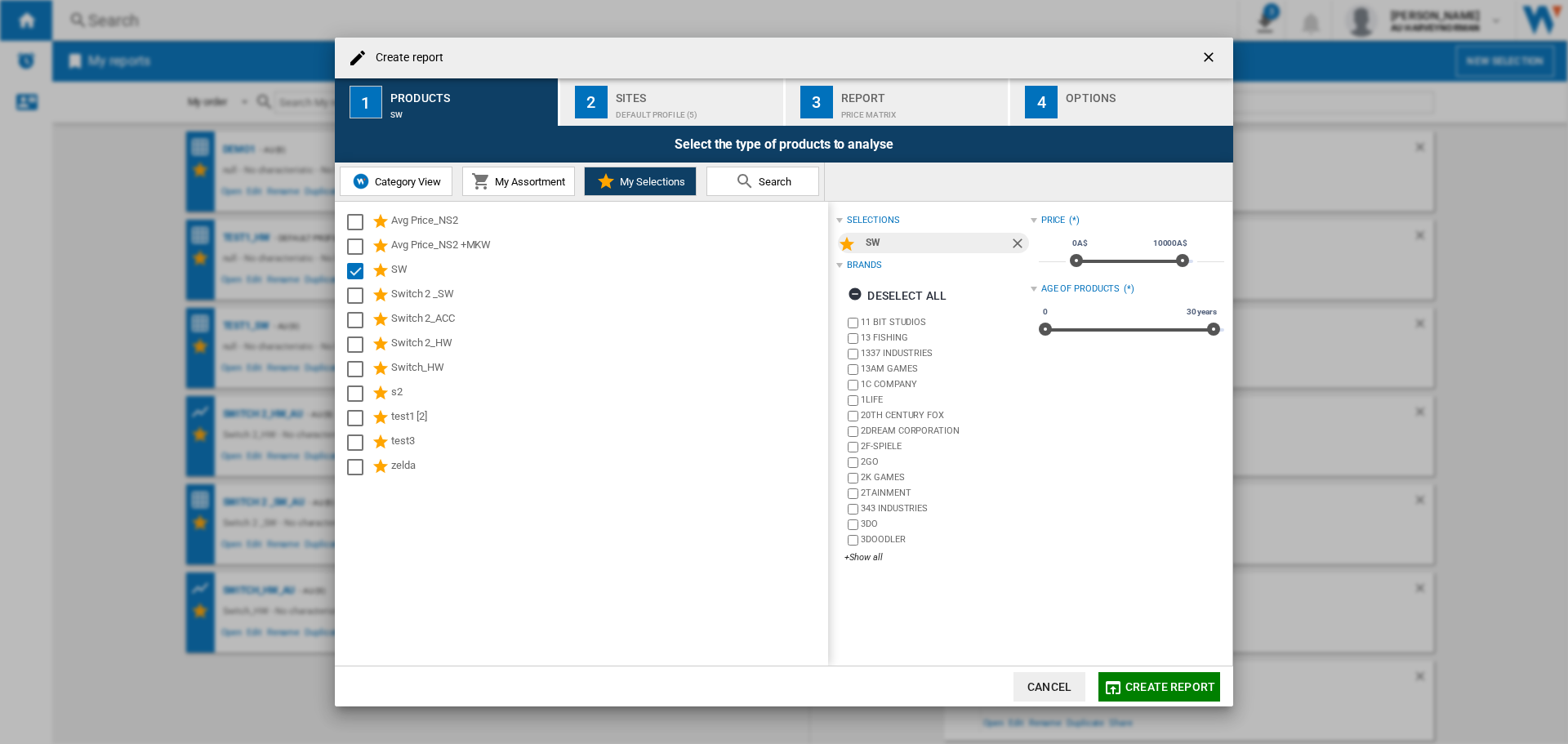
click at [629, 110] on div "Default profile (5)" at bounding box center [696, 110] width 161 height 17
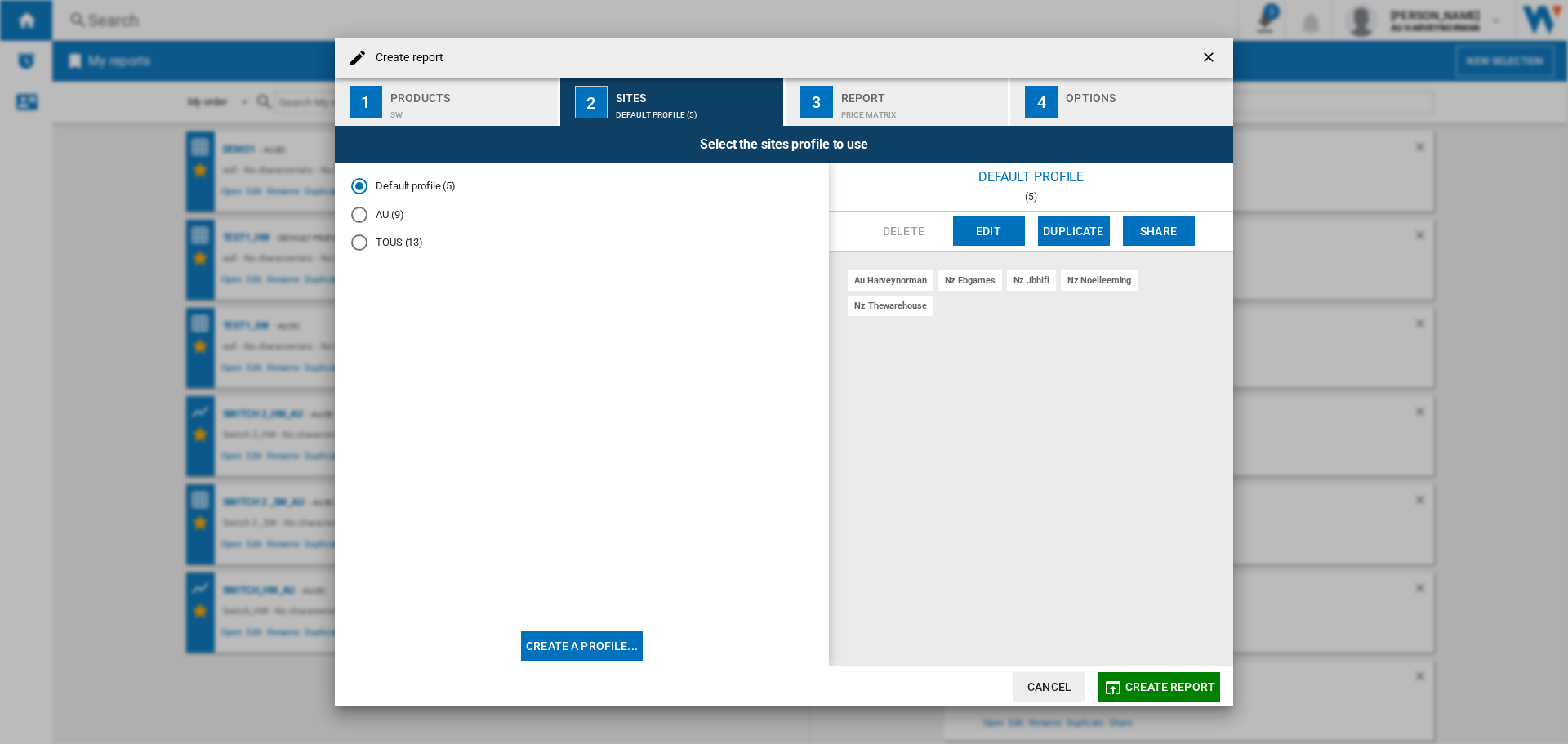
click at [396, 214] on md-radio-button "AU (9)" at bounding box center [582, 215] width 461 height 16
click at [1141, 691] on span "Create report" at bounding box center [1170, 687] width 90 height 13
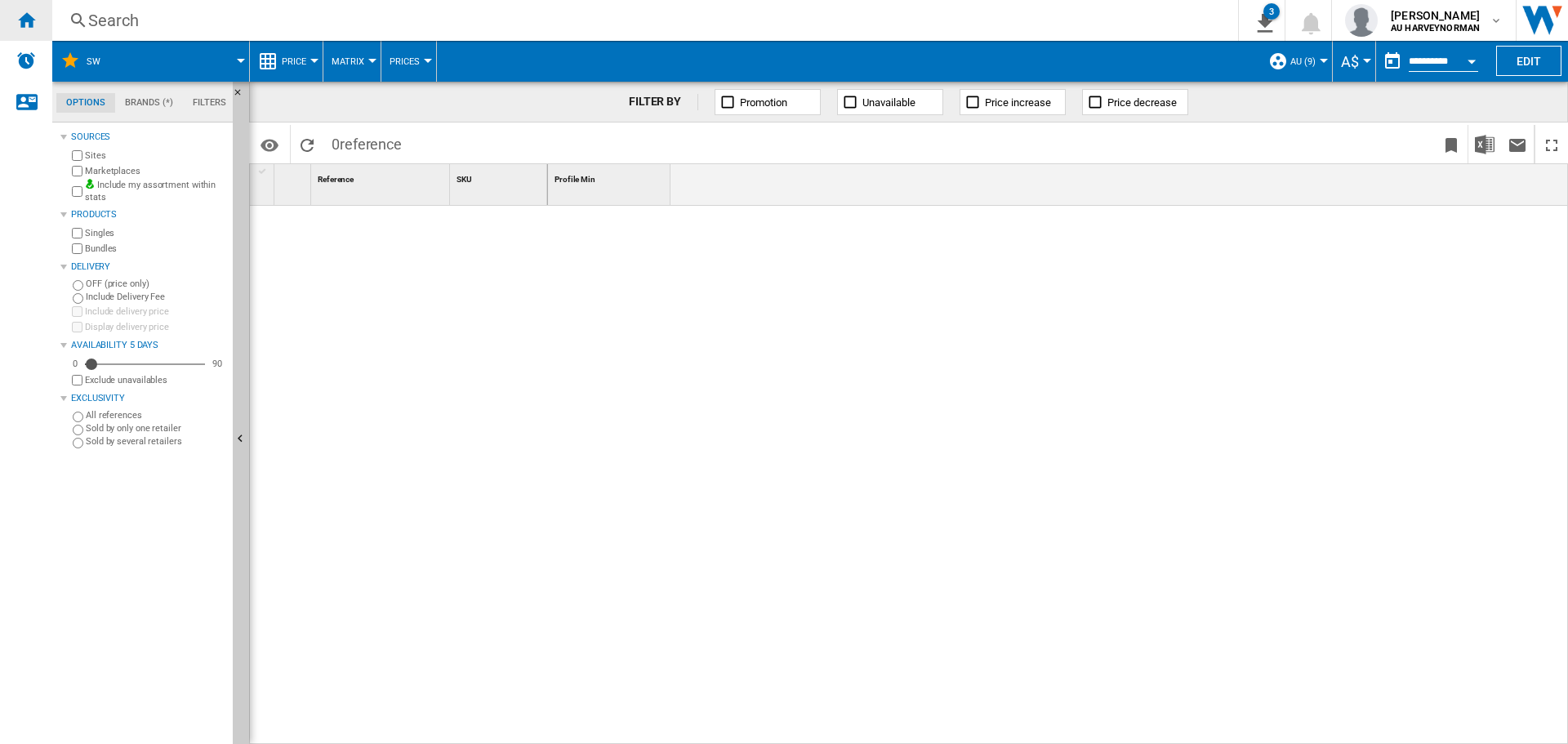
click at [14, 14] on div "Home" at bounding box center [26, 20] width 52 height 41
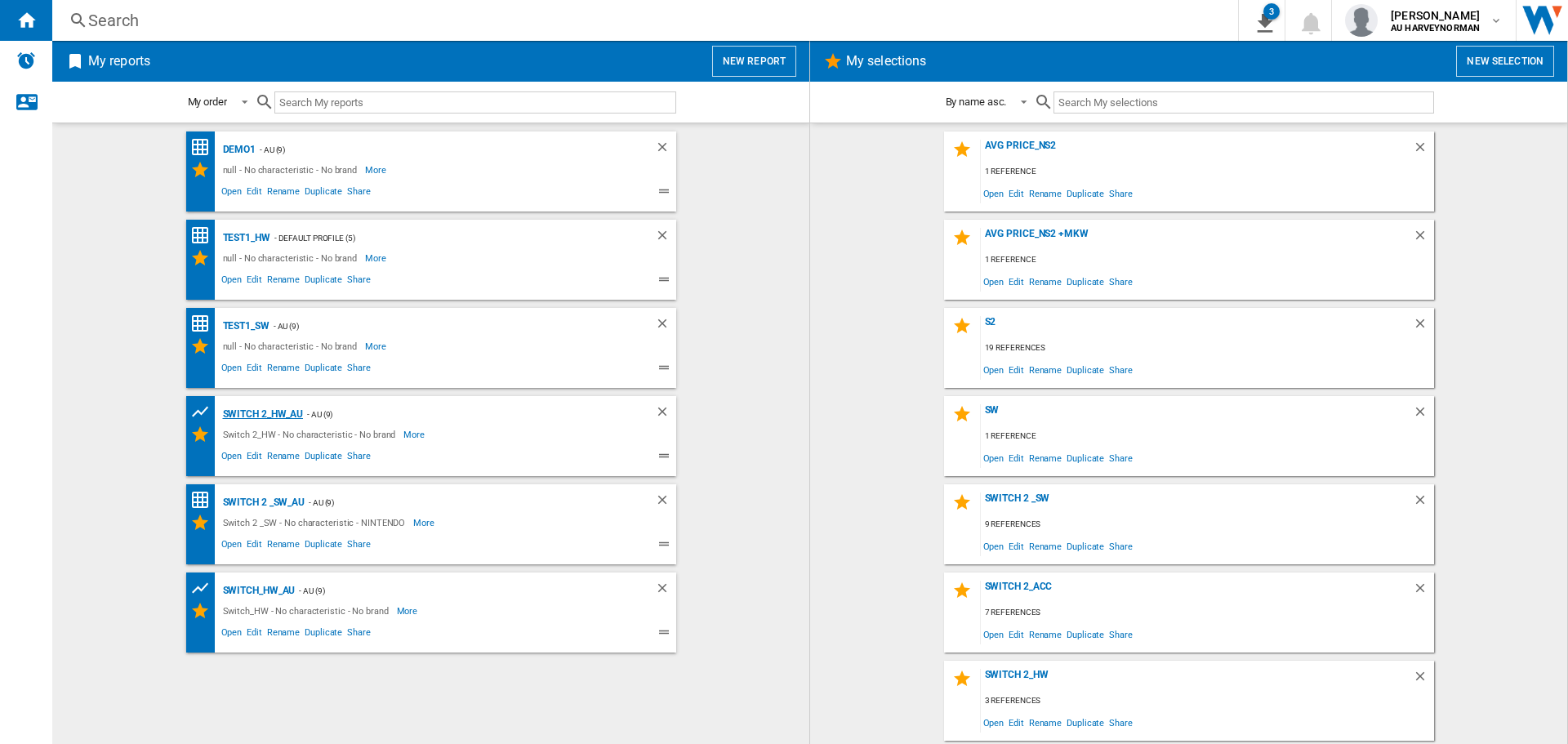
click at [247, 411] on div "Switch 2_HW_AU" at bounding box center [262, 414] width 85 height 20
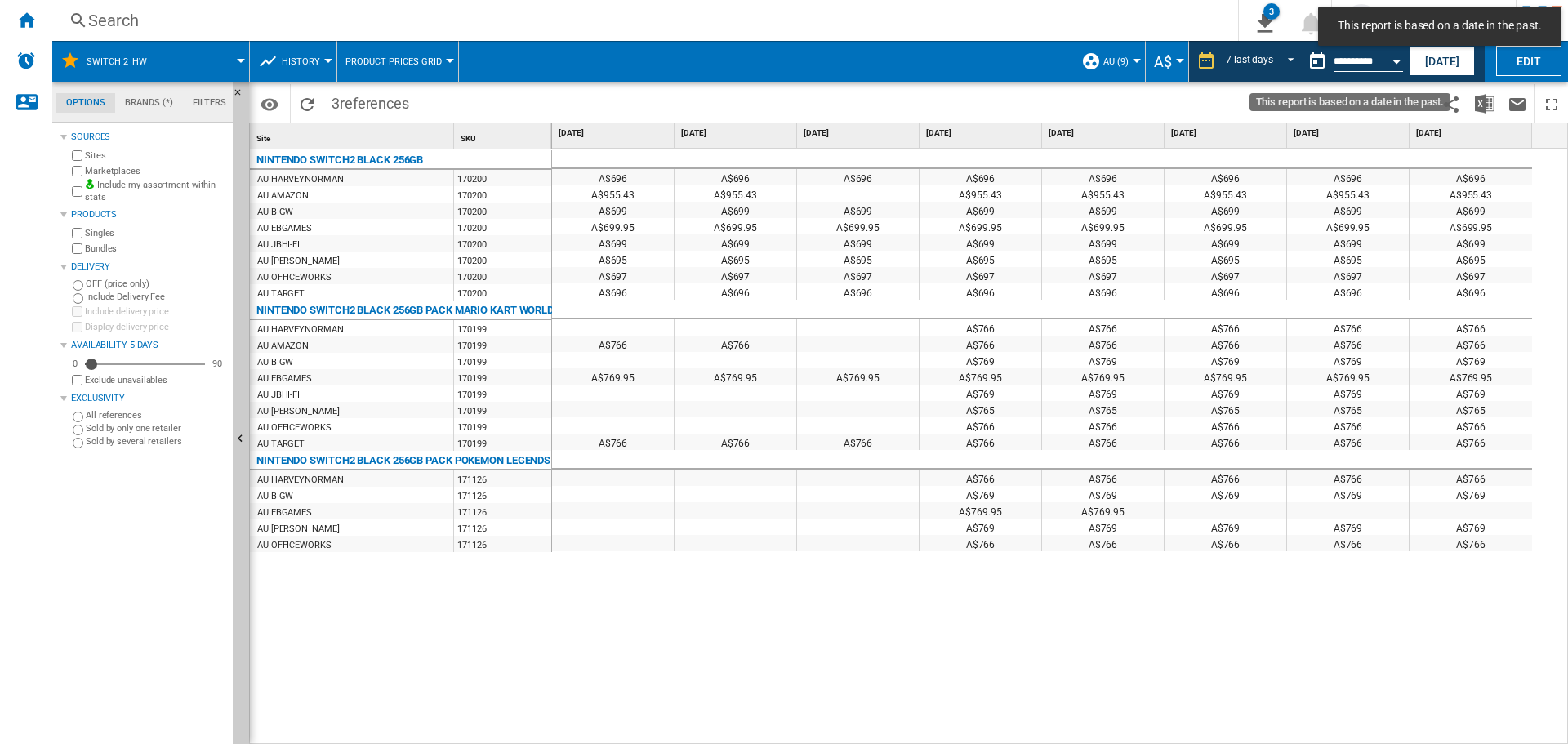
click at [1383, 61] on button "Open calendar" at bounding box center [1396, 58] width 29 height 29
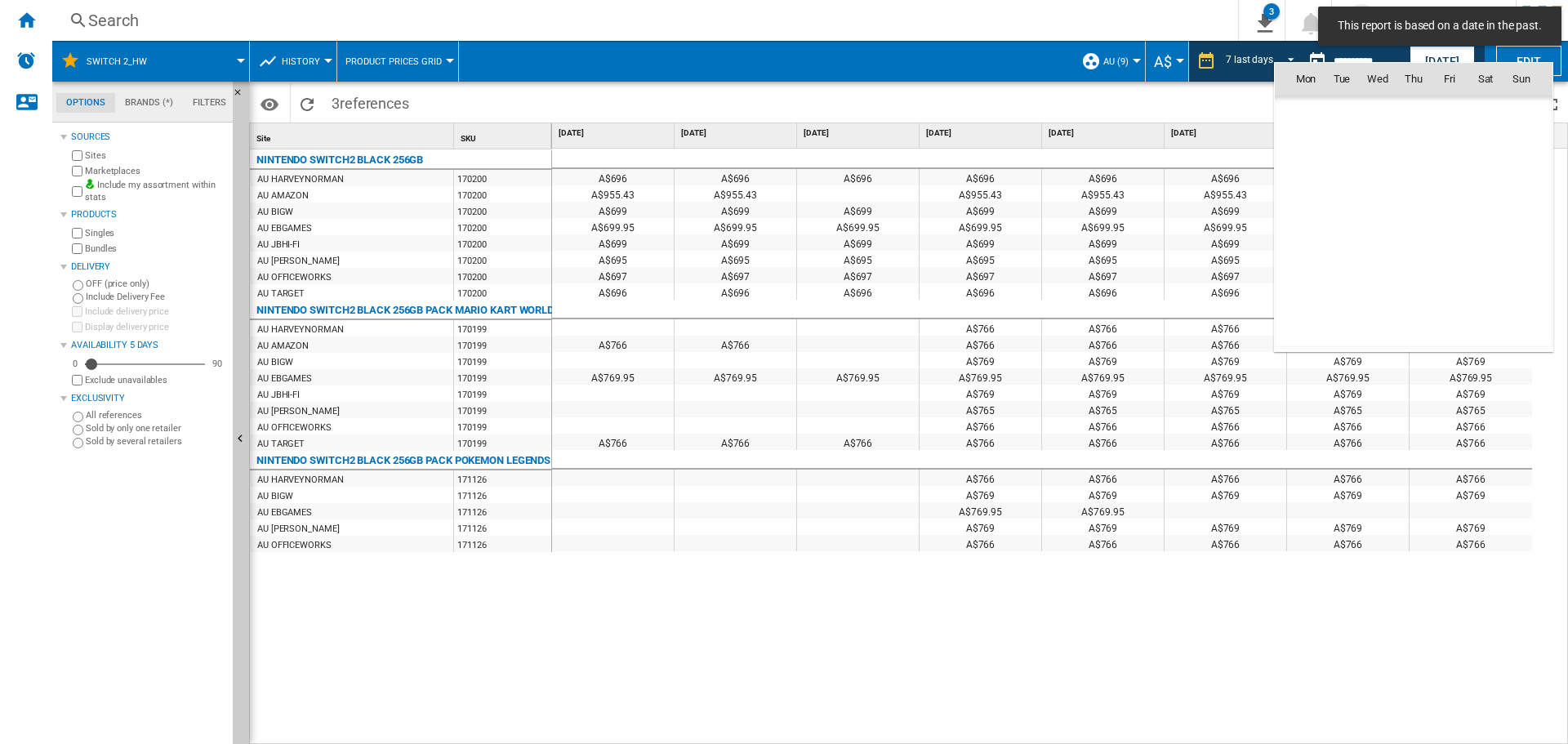
scroll to position [7789, 0]
click at [1306, 260] on span "25" at bounding box center [1305, 258] width 34 height 34
type input "**********"
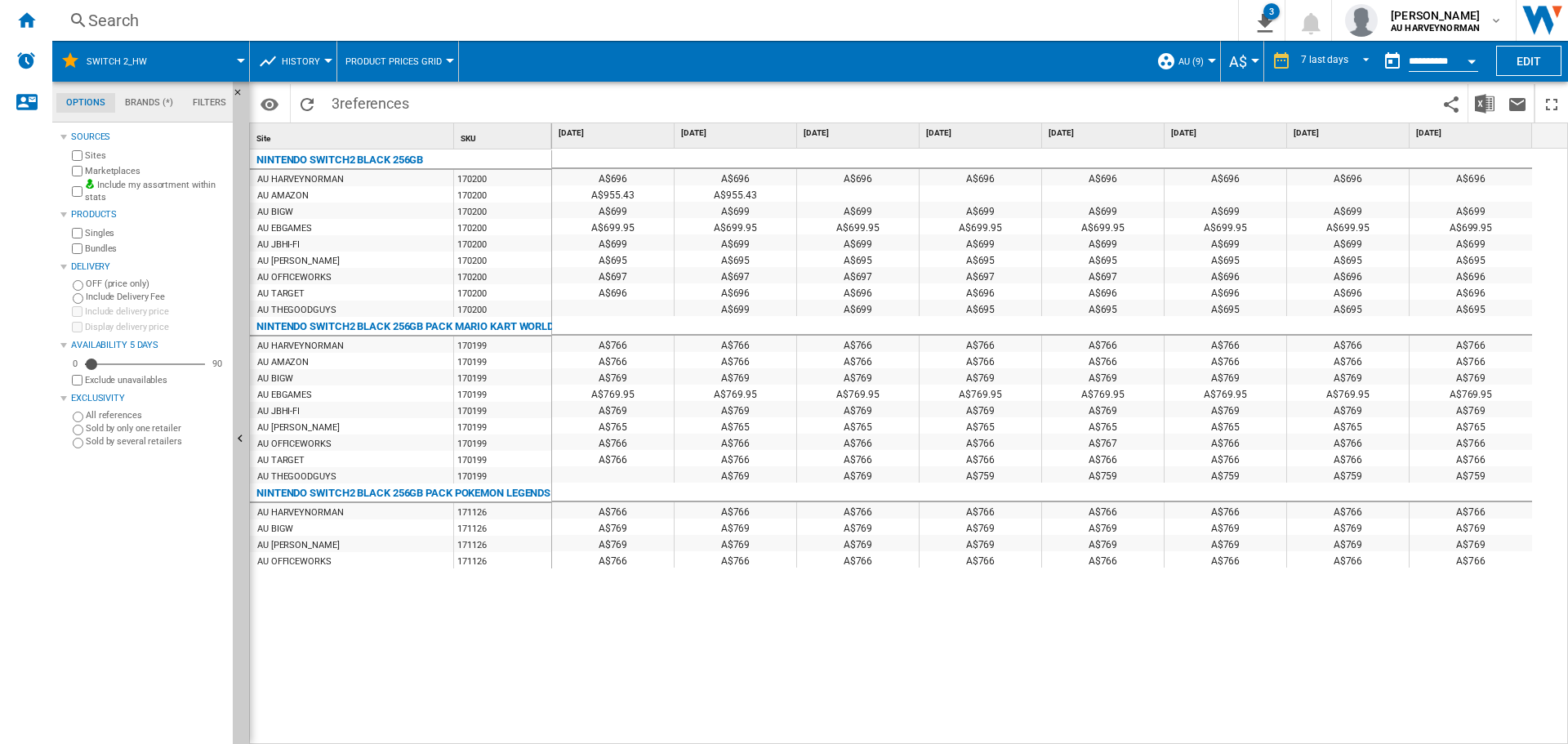
click at [304, 61] on span "History" at bounding box center [301, 62] width 38 height 11
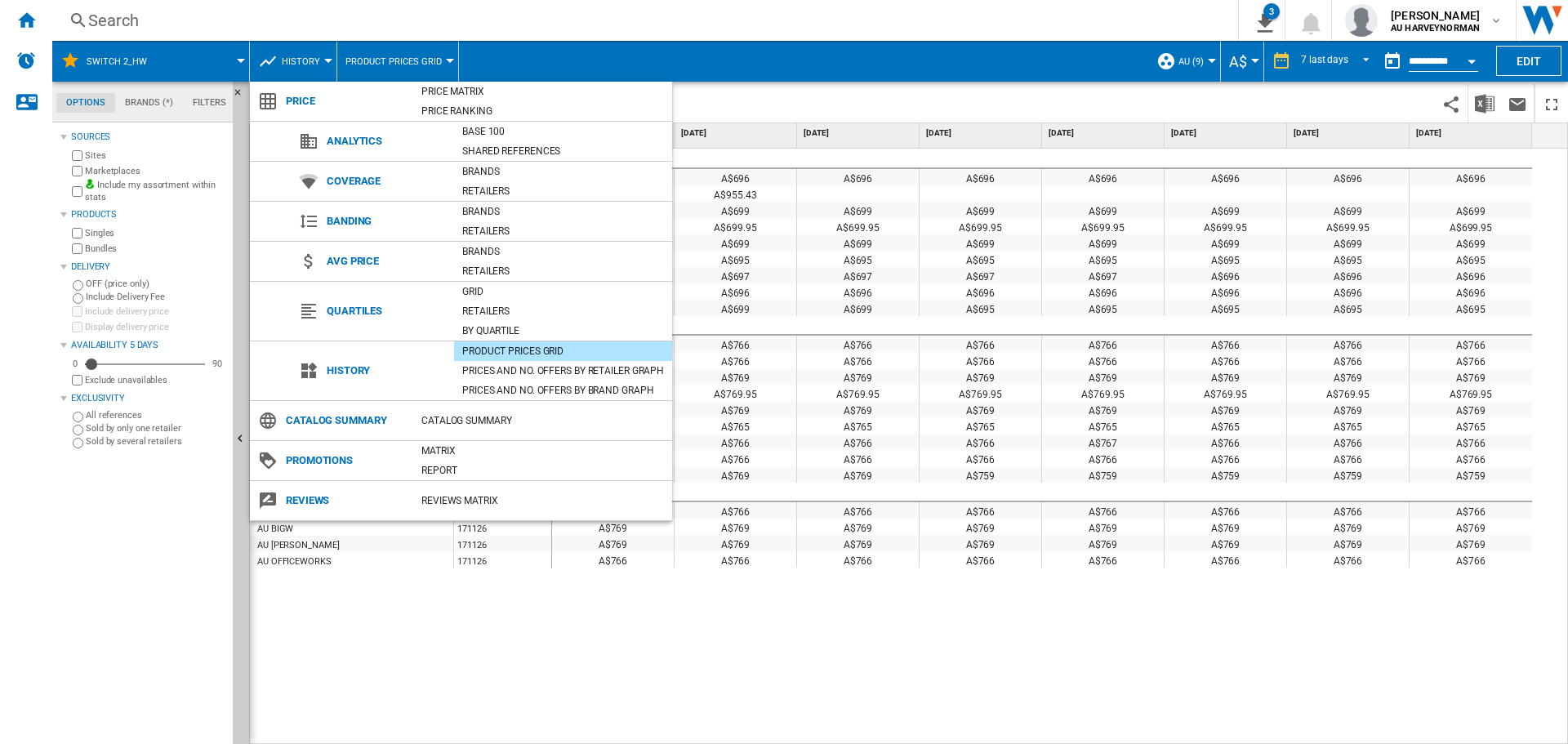
click at [304, 61] on md-backdrop at bounding box center [784, 372] width 1568 height 744
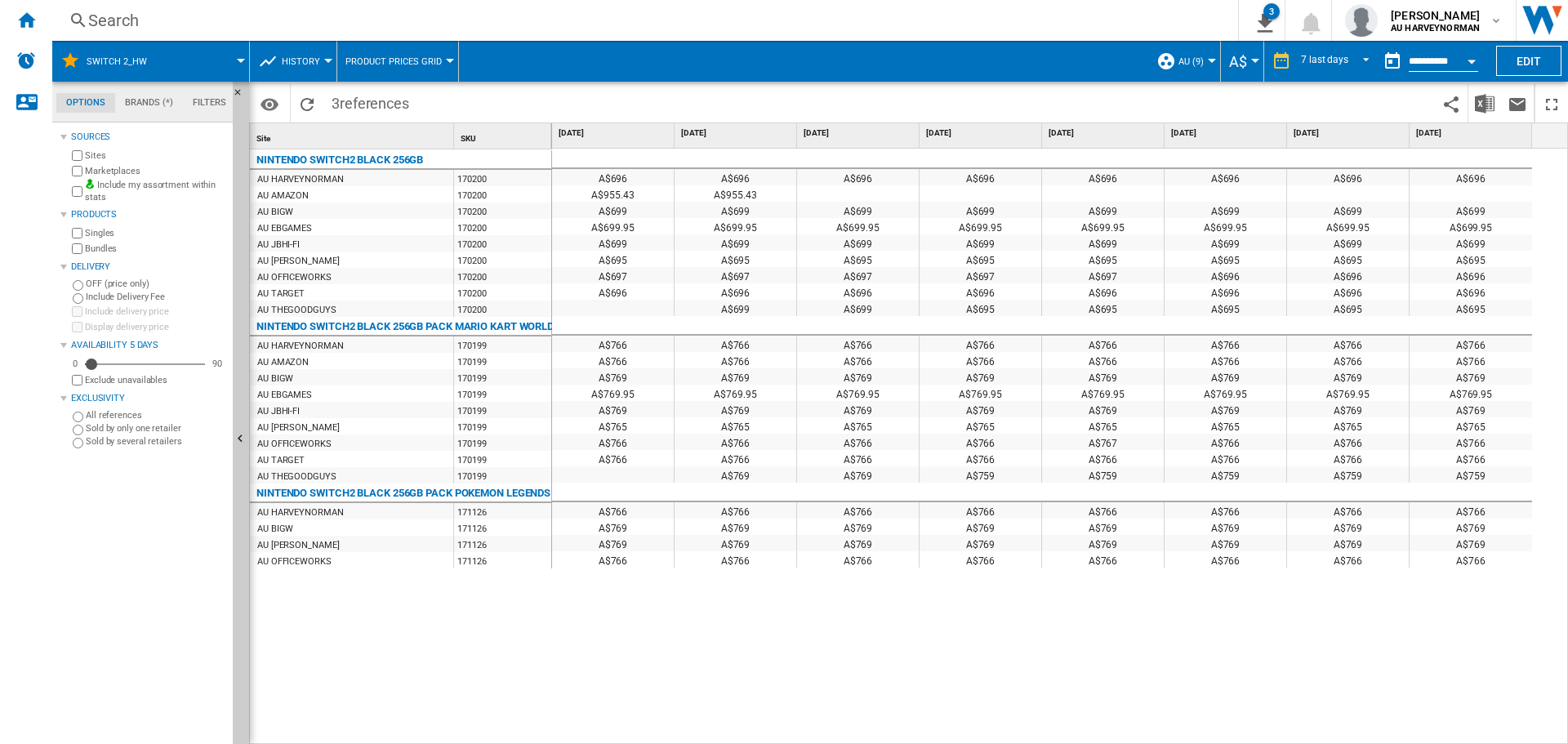
click at [552, 133] on div "SKU 1" at bounding box center [503, 136] width 98 height 26
drag, startPoint x: 548, startPoint y: 136, endPoint x: 613, endPoint y: 137, distance: 65.0
click at [613, 137] on div "Site 1 SKU 1 NINTENDO SWITCH2 BLACK 256GB AU HARVEYNORMAN 170200 AU AMAZON 1702…" at bounding box center [909, 433] width 1317 height 619
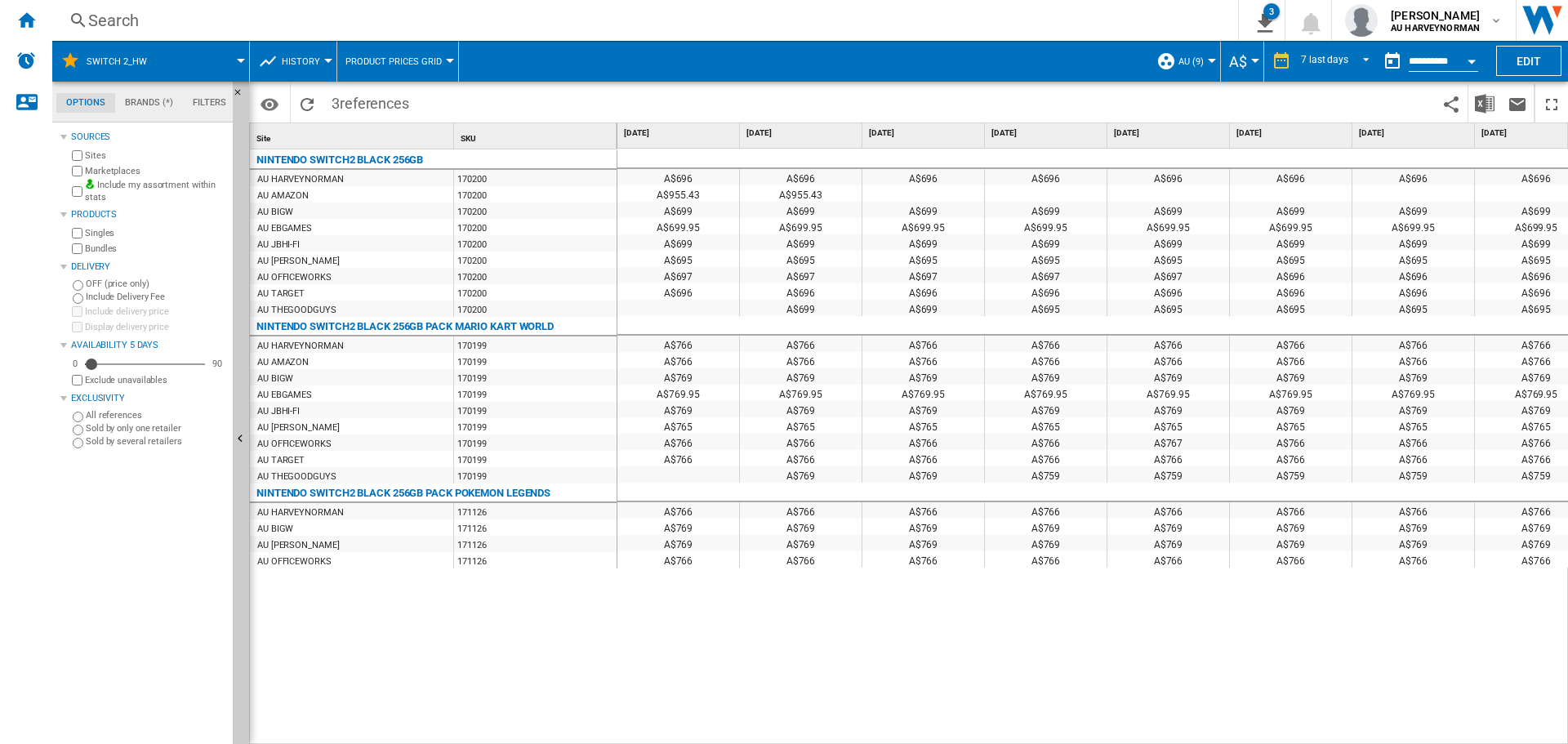
click at [1409, 61] on input "**********" at bounding box center [1443, 64] width 70 height 15
click at [1467, 62] on button "Open calendar" at bounding box center [1471, 58] width 29 height 29
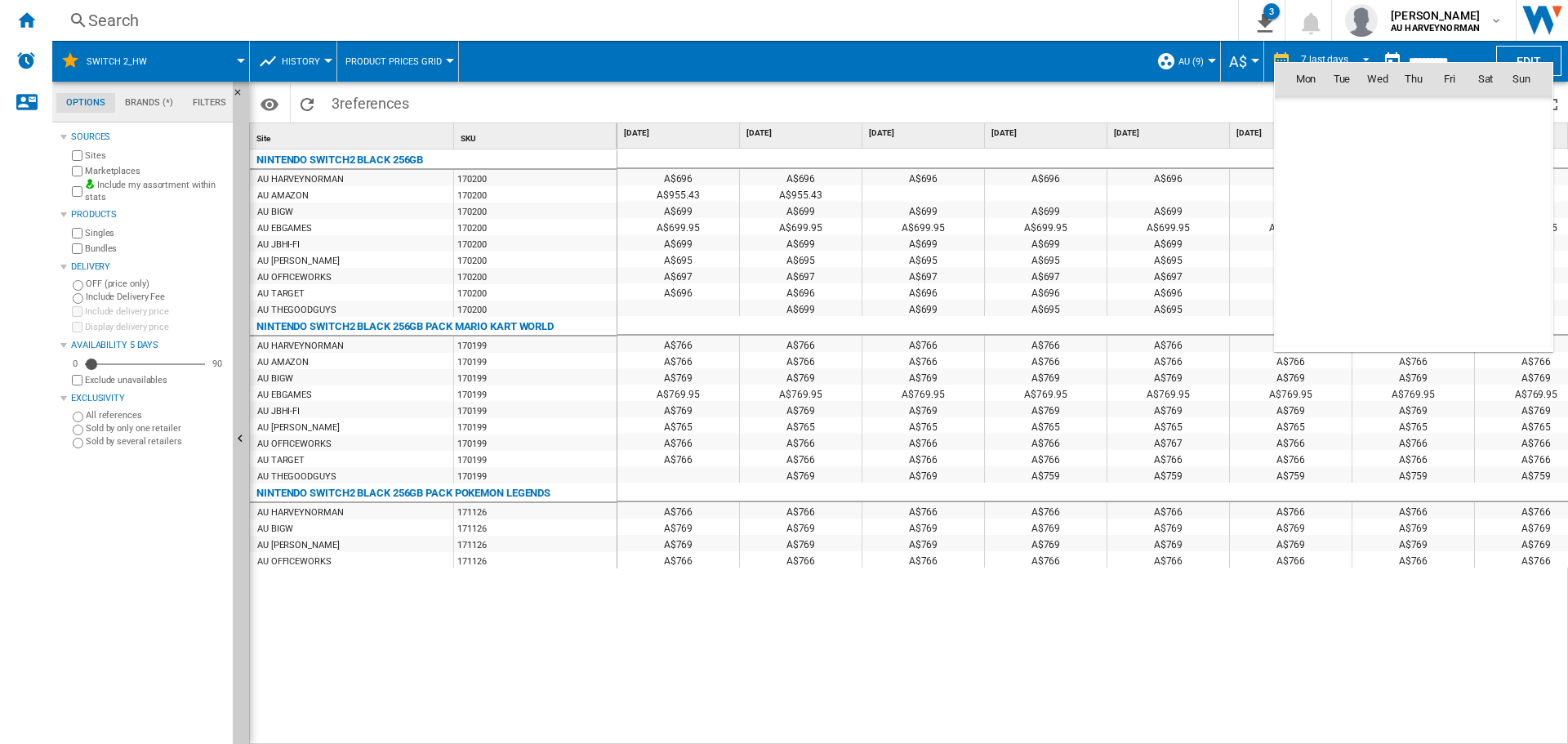
scroll to position [7789, 0]
click at [1306, 223] on span "18" at bounding box center [1305, 222] width 33 height 33
type input "**********"
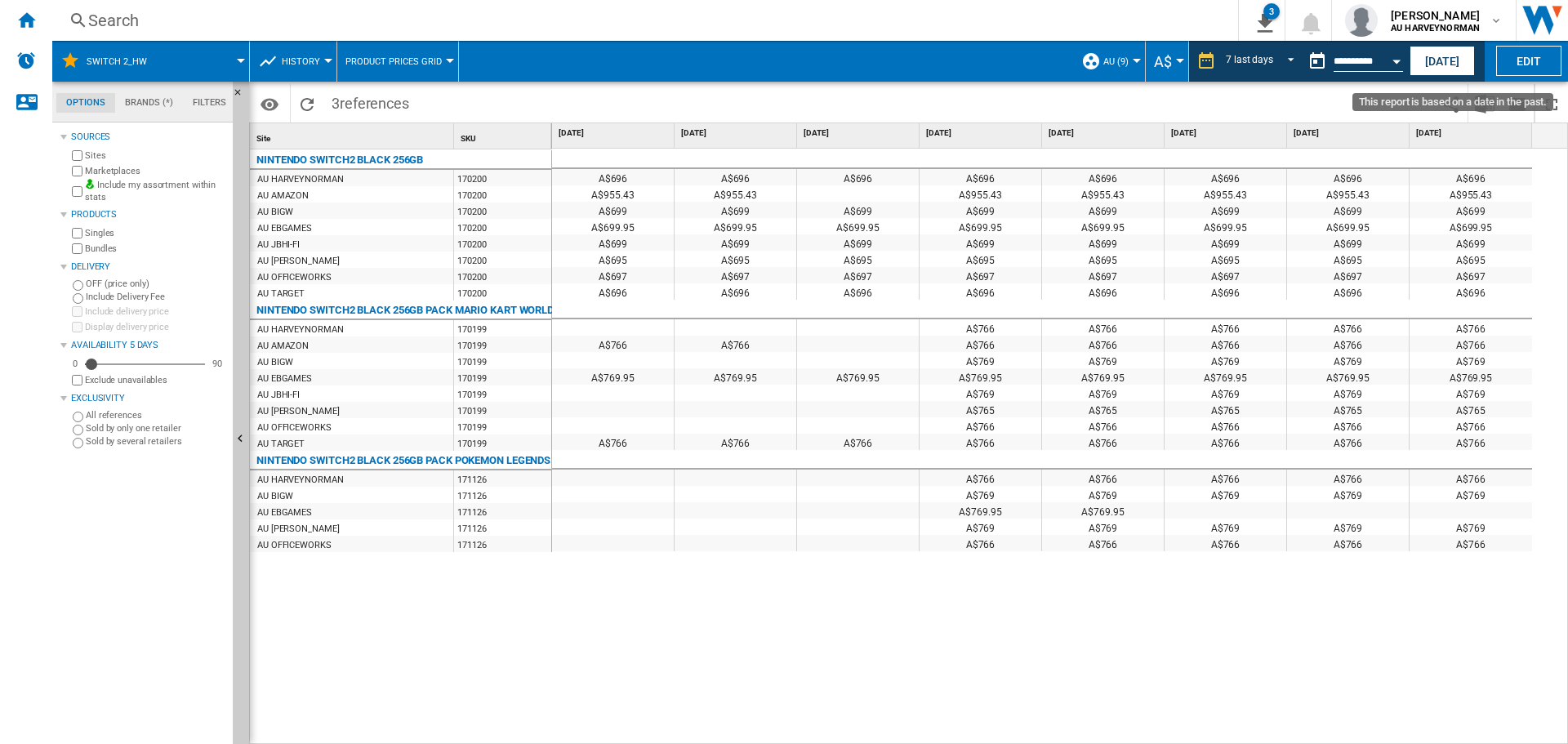
click at [1389, 55] on button "Open calendar" at bounding box center [1396, 58] width 29 height 29
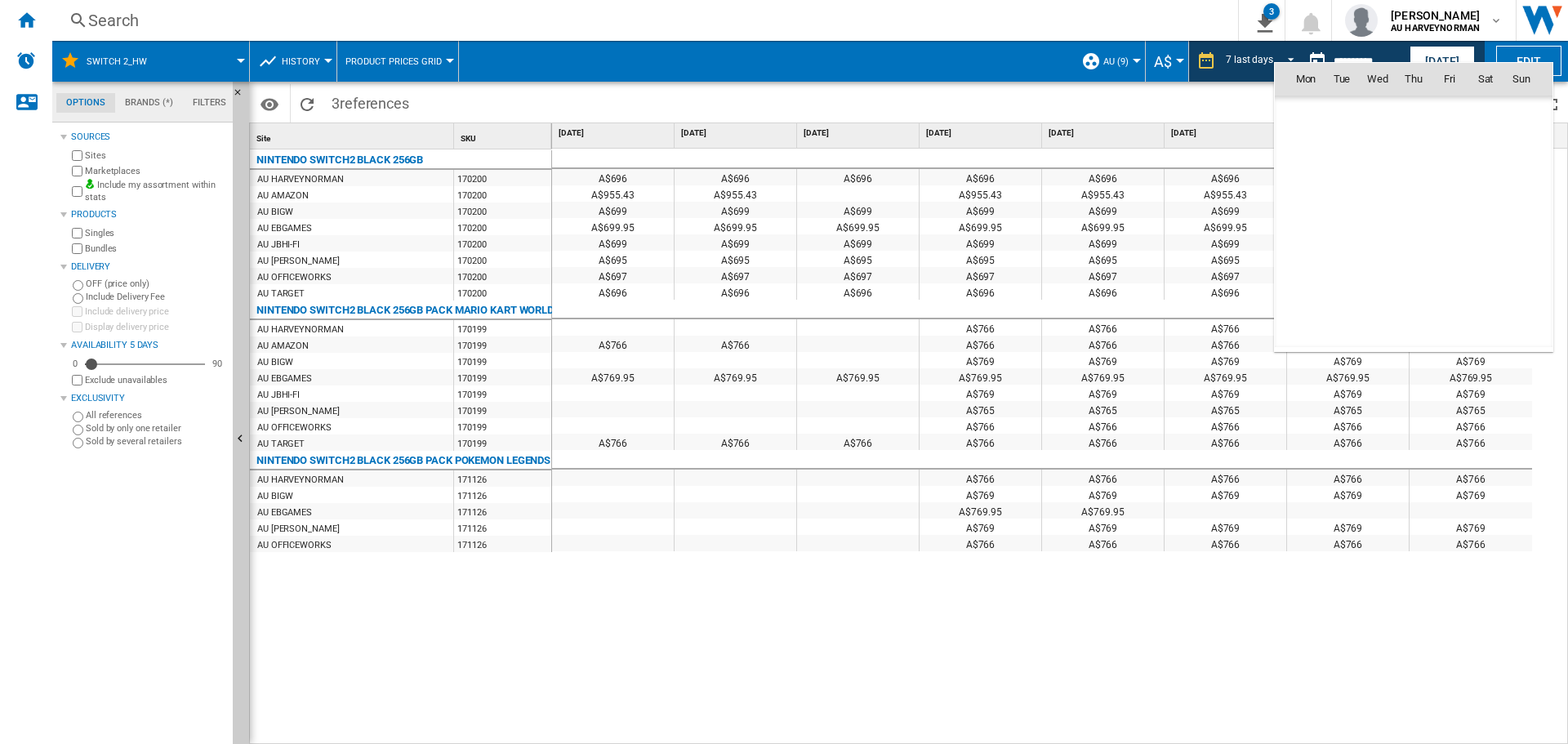
scroll to position [7789, 0]
click at [1306, 247] on span "25" at bounding box center [1305, 258] width 34 height 34
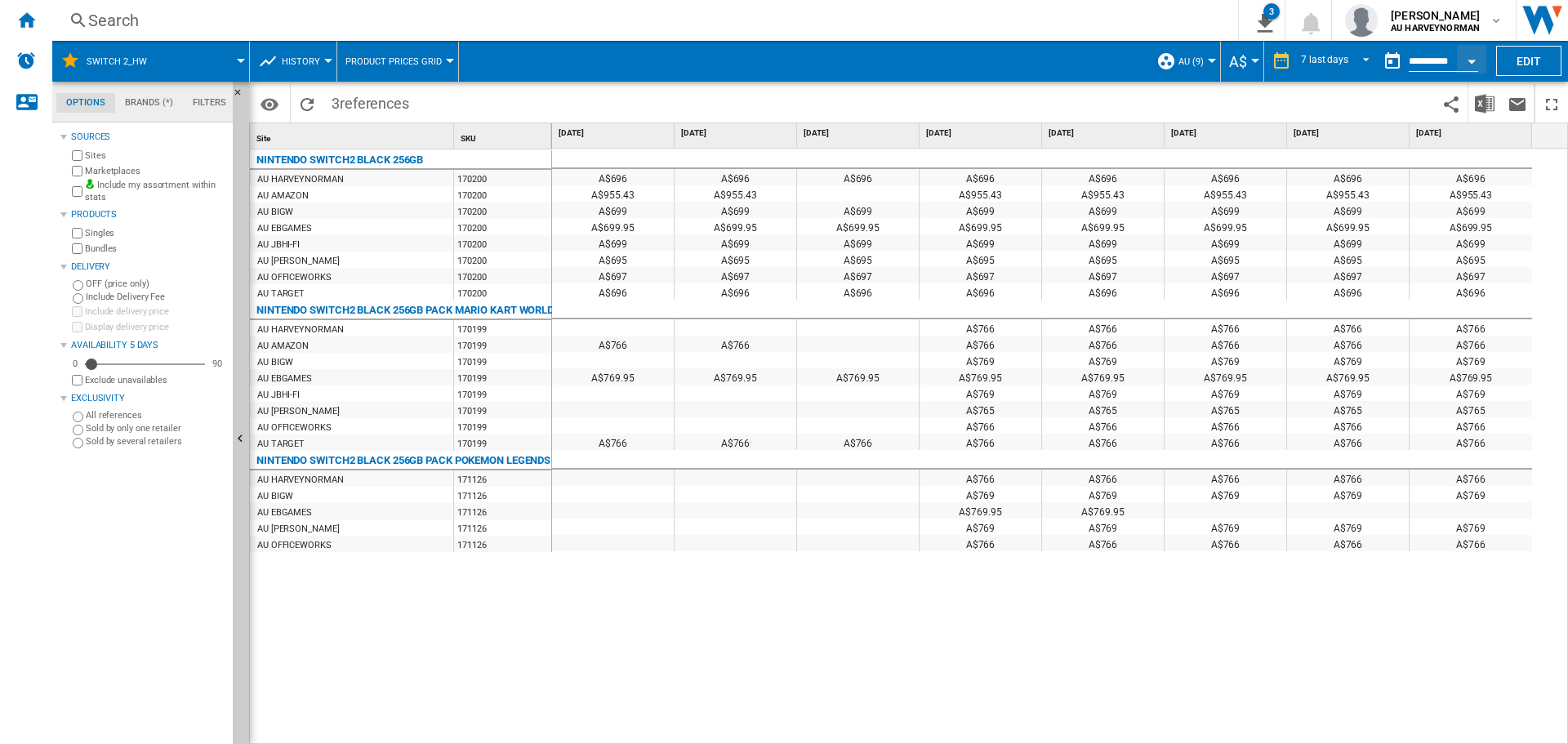
type input "**********"
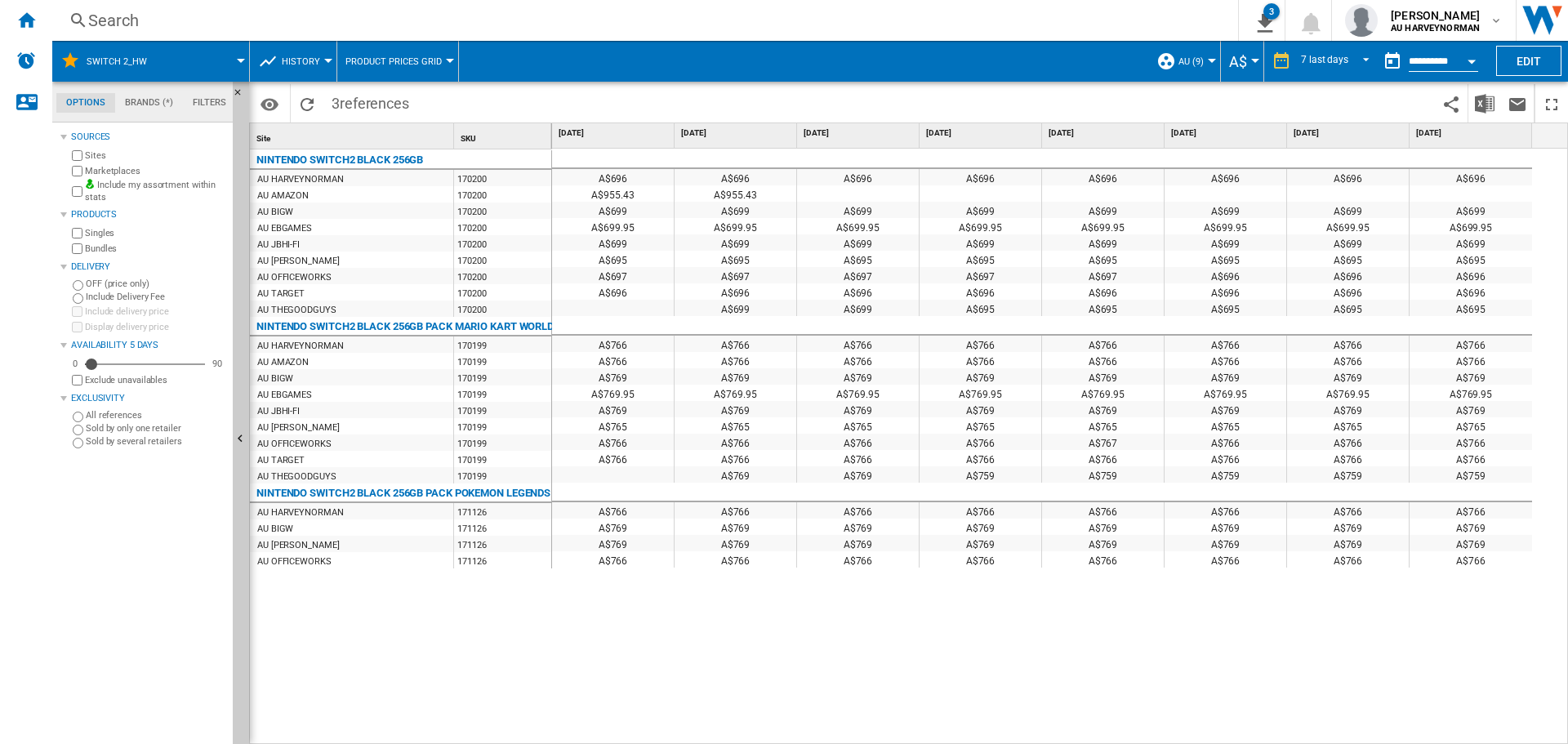
click at [1188, 58] on span "AU (9)" at bounding box center [1191, 62] width 26 height 11
click at [1267, 110] on md-radio-button "Default profile (5)" at bounding box center [1229, 106] width 121 height 16
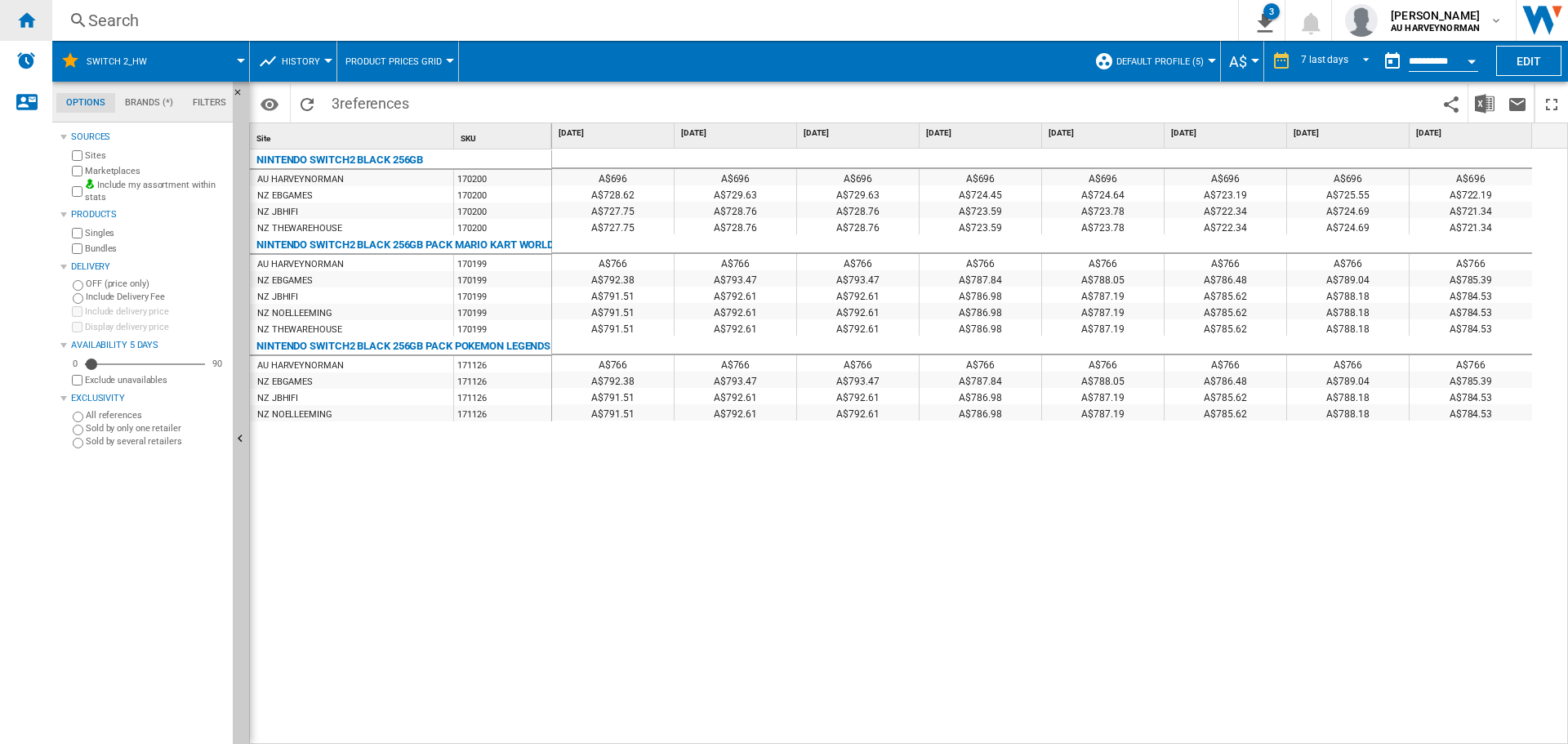
click at [27, 17] on ng-md-icon "Home" at bounding box center [26, 19] width 19 height 19
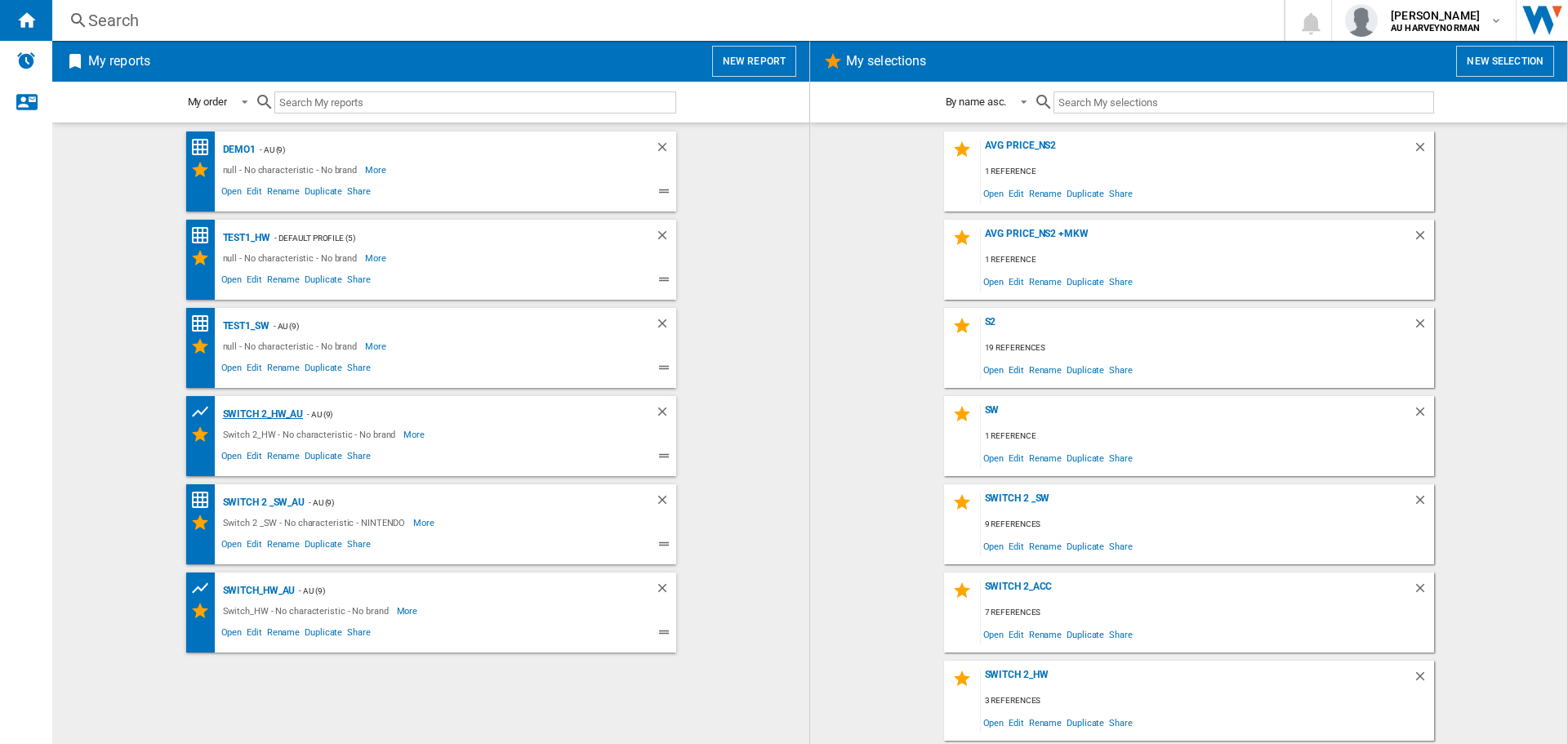
click at [252, 416] on div "Switch 2_HW_AU" at bounding box center [262, 414] width 85 height 20
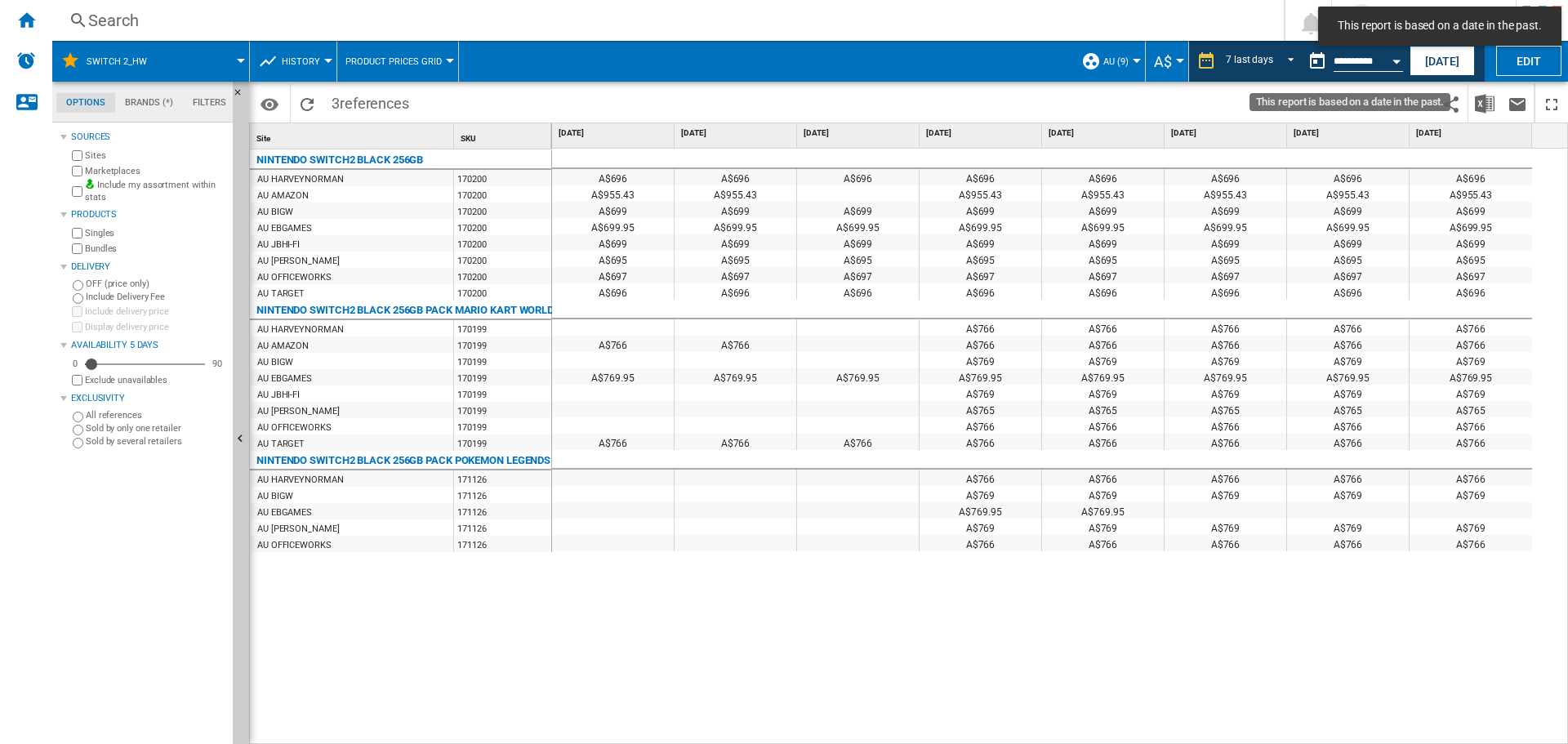
click at [1393, 58] on button "Open calendar" at bounding box center [1396, 58] width 29 height 29
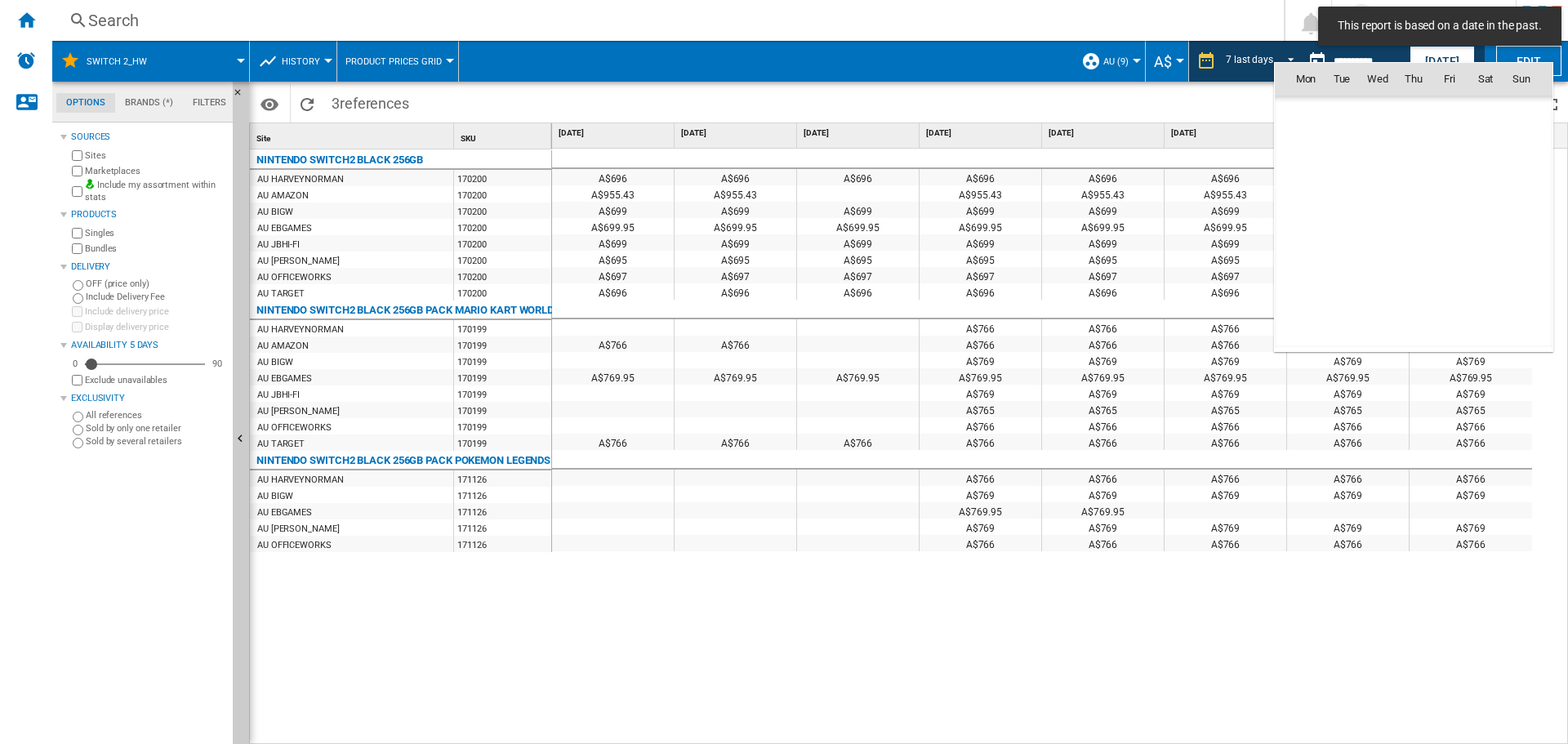
scroll to position [7789, 0]
click at [1307, 259] on span "25" at bounding box center [1305, 258] width 34 height 34
type input "**********"
